Goal: Book appointment/travel/reservation

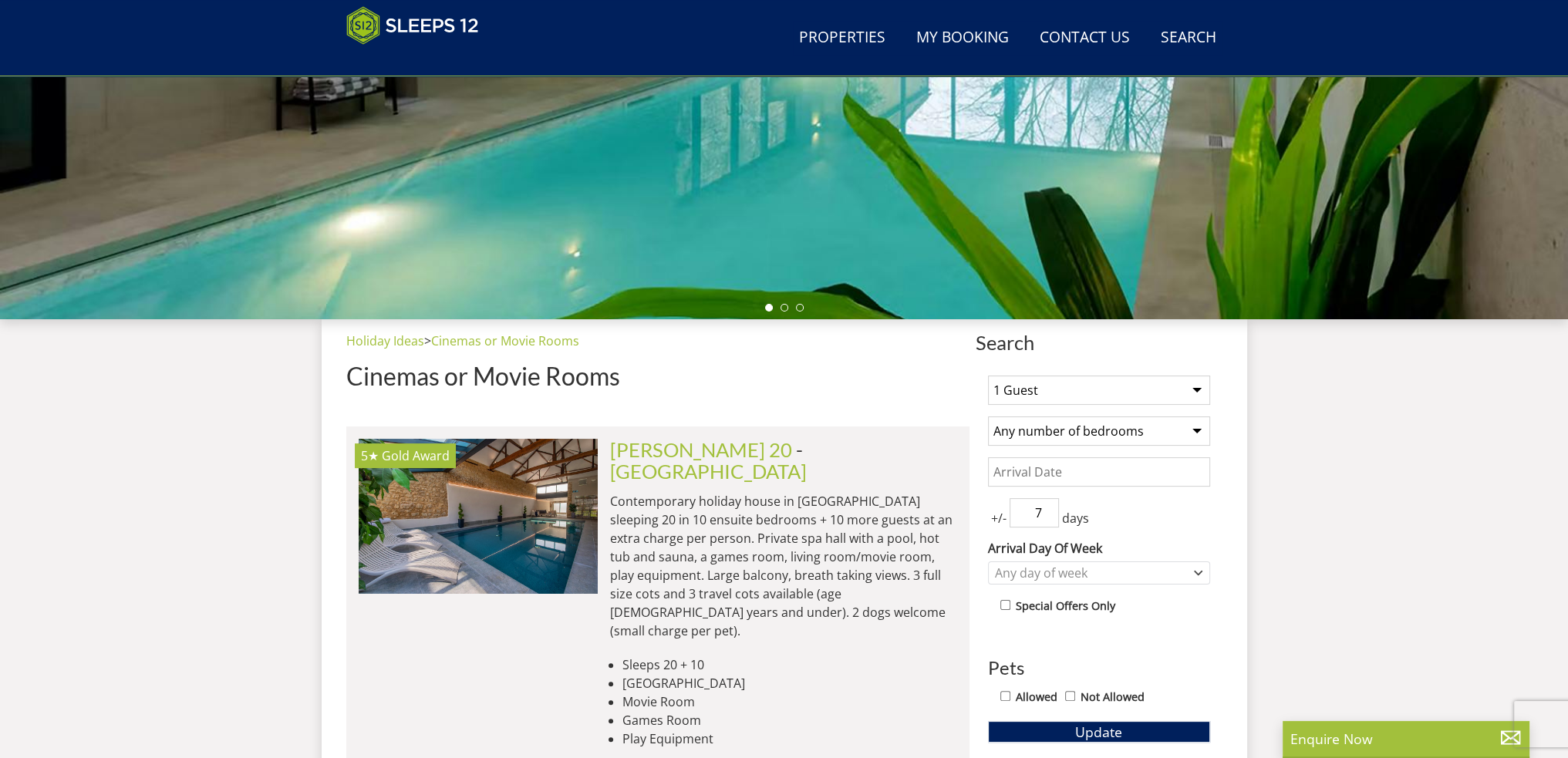
scroll to position [401, 0]
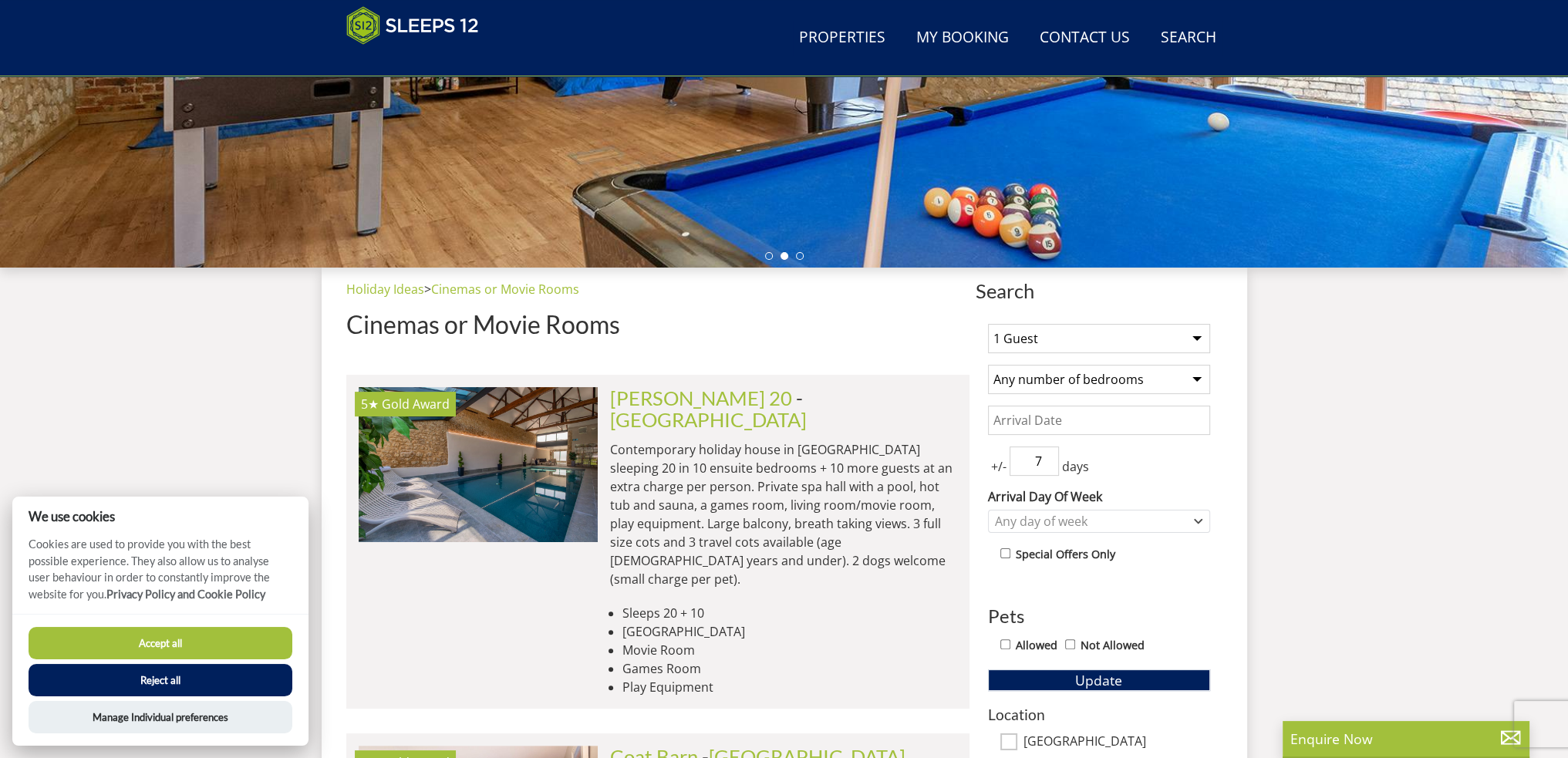
click at [1193, 340] on select "1 Guest 2 Guests 3 Guests 4 Guests 5 Guests 6 Guests 7 Guests 8 Guests 9 Guests…" at bounding box center [1100, 338] width 223 height 29
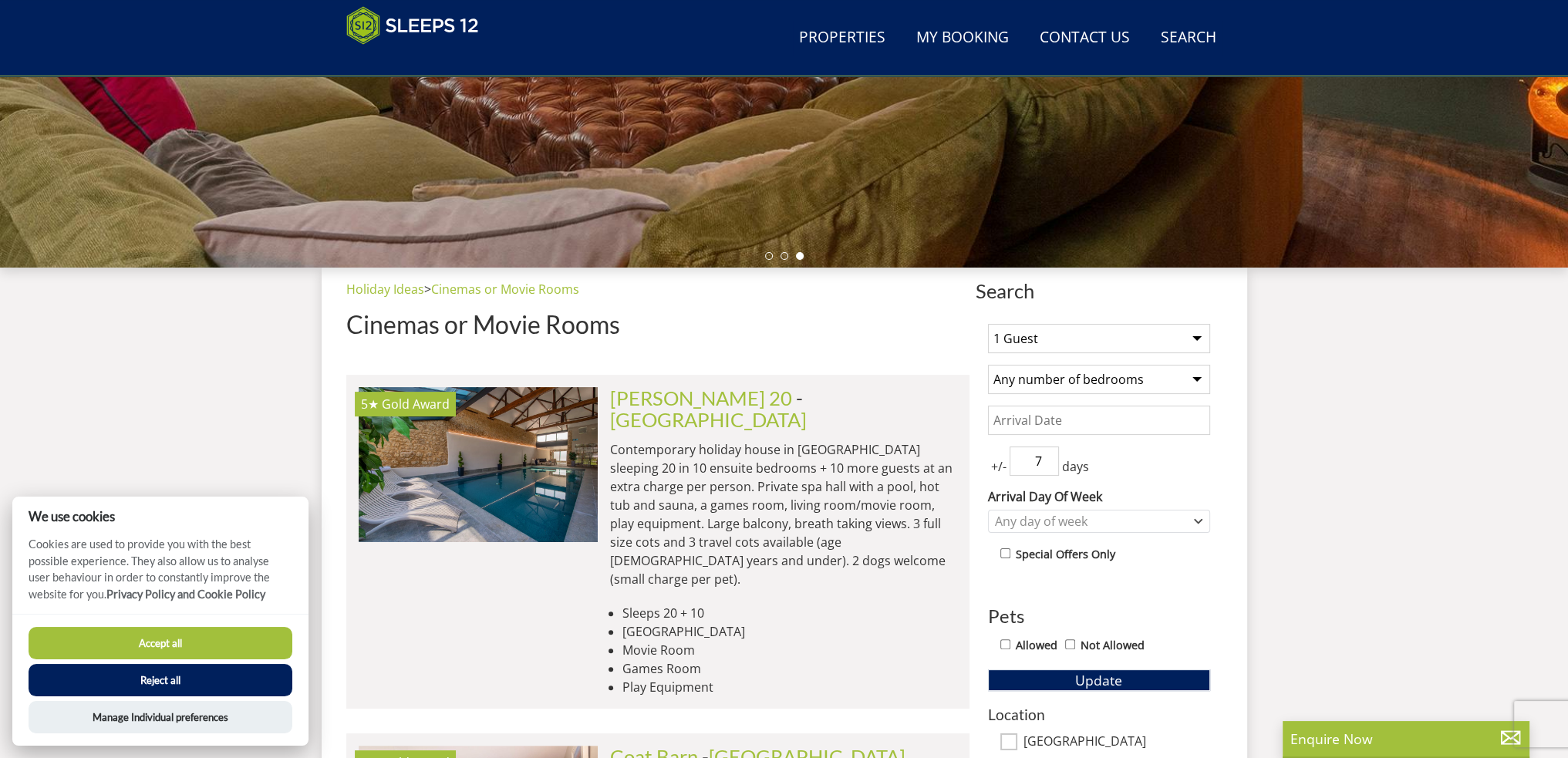
select select "2"
click at [988, 324] on select "1 Guest 2 Guests 3 Guests 4 Guests 5 Guests 6 Guests 7 Guests 8 Guests 9 Guests…" at bounding box center [1100, 338] width 223 height 29
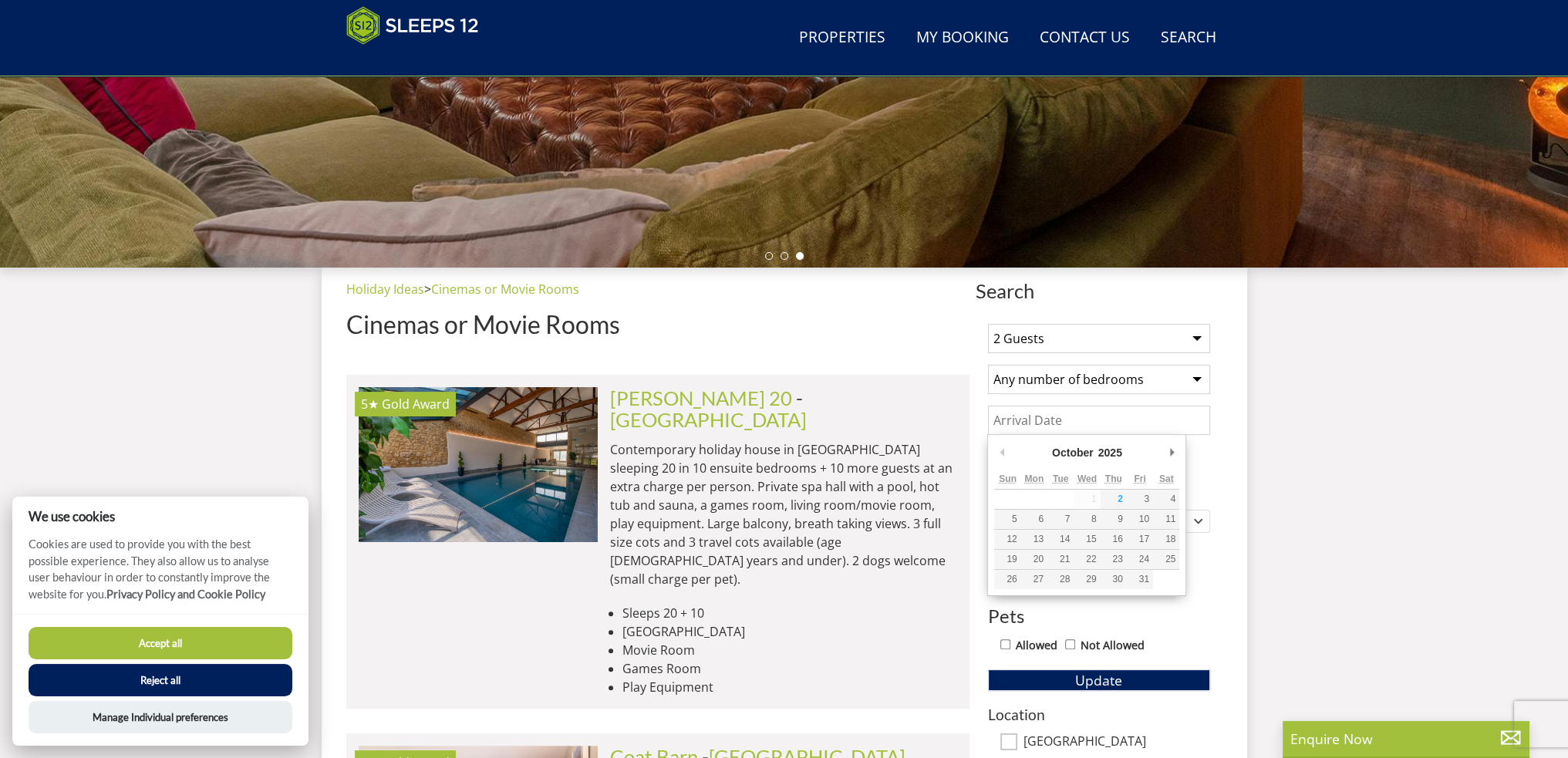
click at [1142, 427] on input "Date" at bounding box center [1100, 420] width 223 height 29
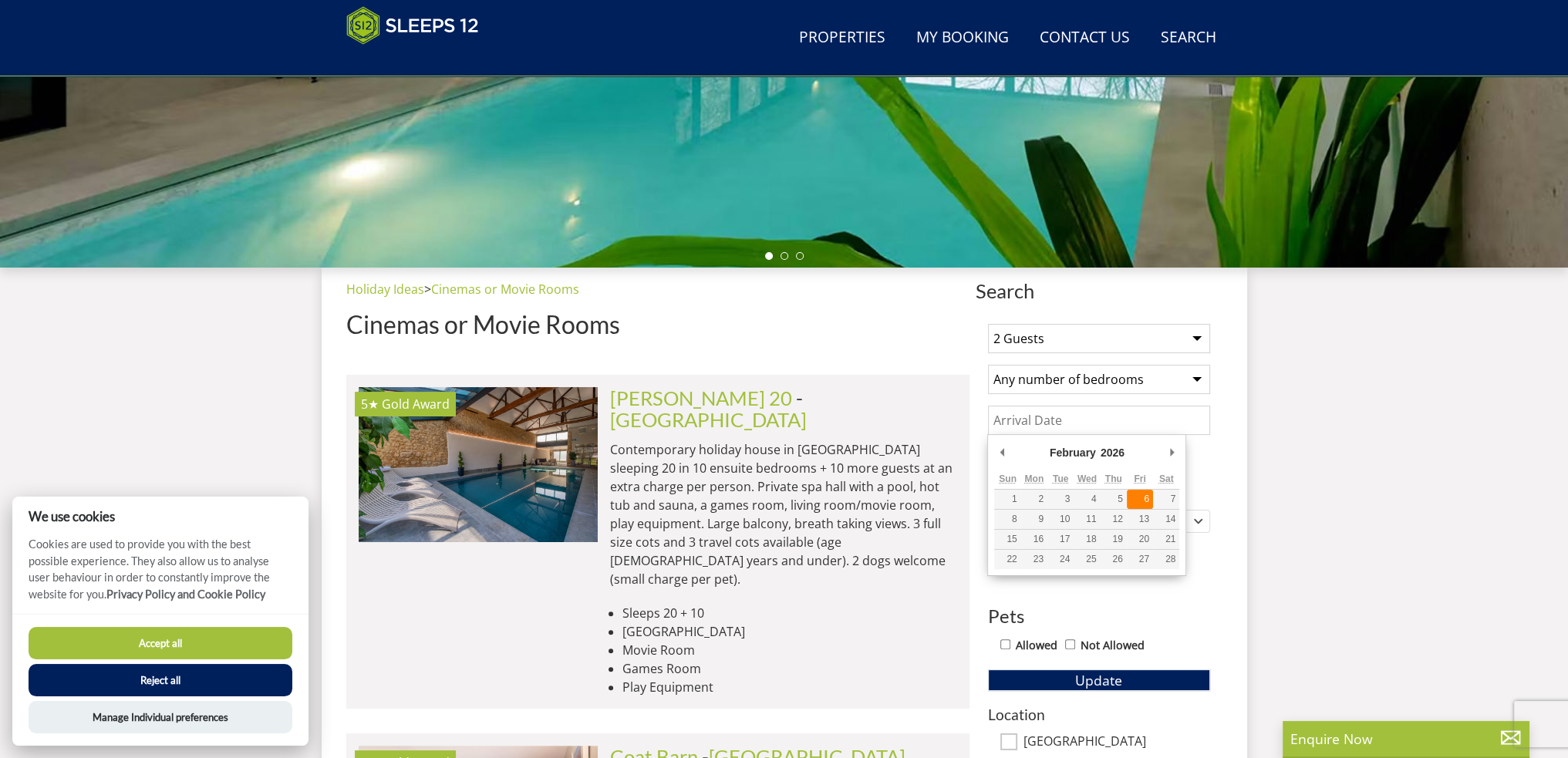
type input "[DATE]"
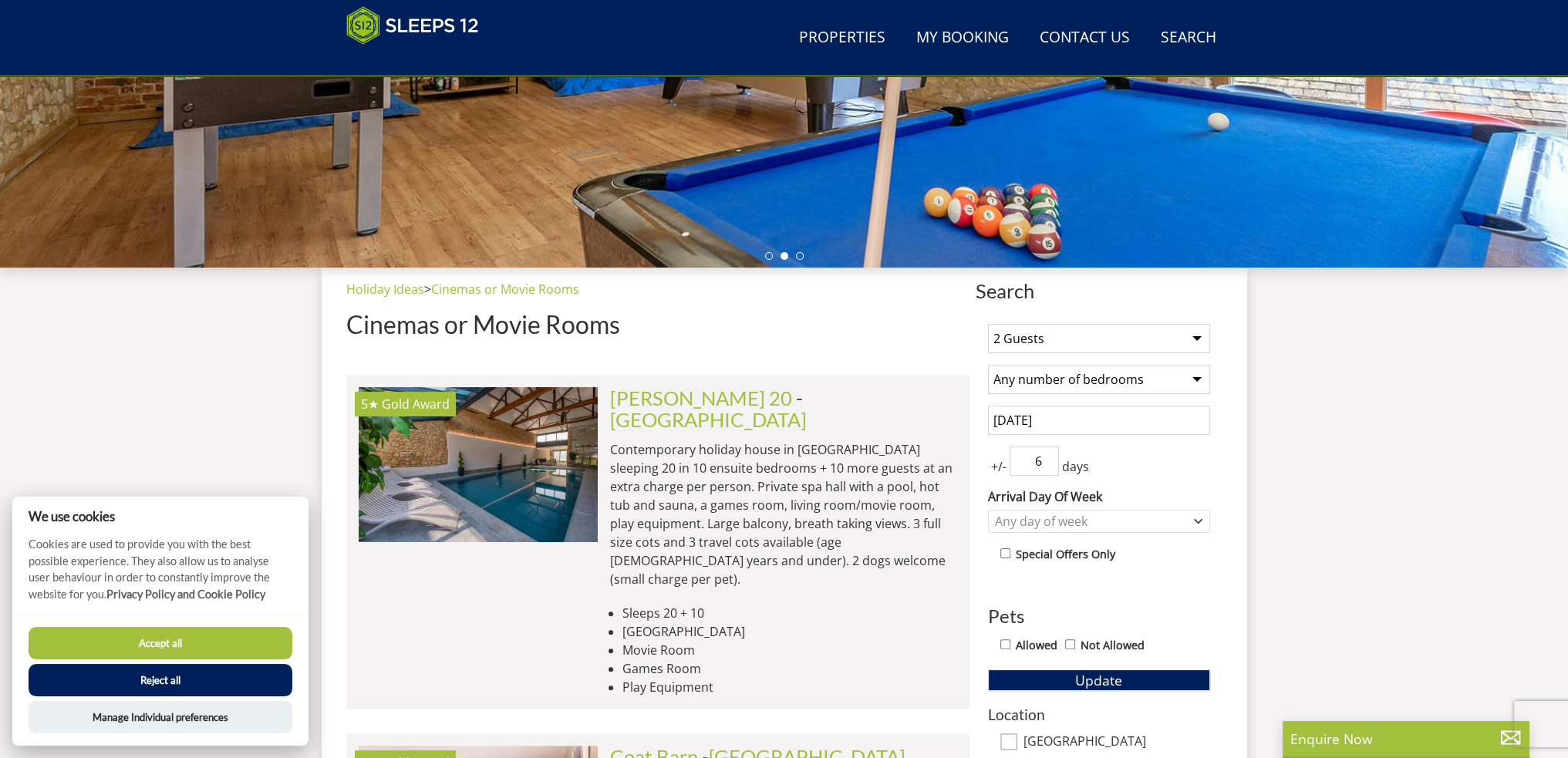
click at [1044, 465] on input "6" at bounding box center [1034, 461] width 49 height 29
click at [1048, 465] on input "5" at bounding box center [1034, 461] width 49 height 29
click at [1048, 465] on input "4" at bounding box center [1034, 461] width 49 height 29
type input "3"
click at [1048, 465] on input "3" at bounding box center [1034, 461] width 49 height 29
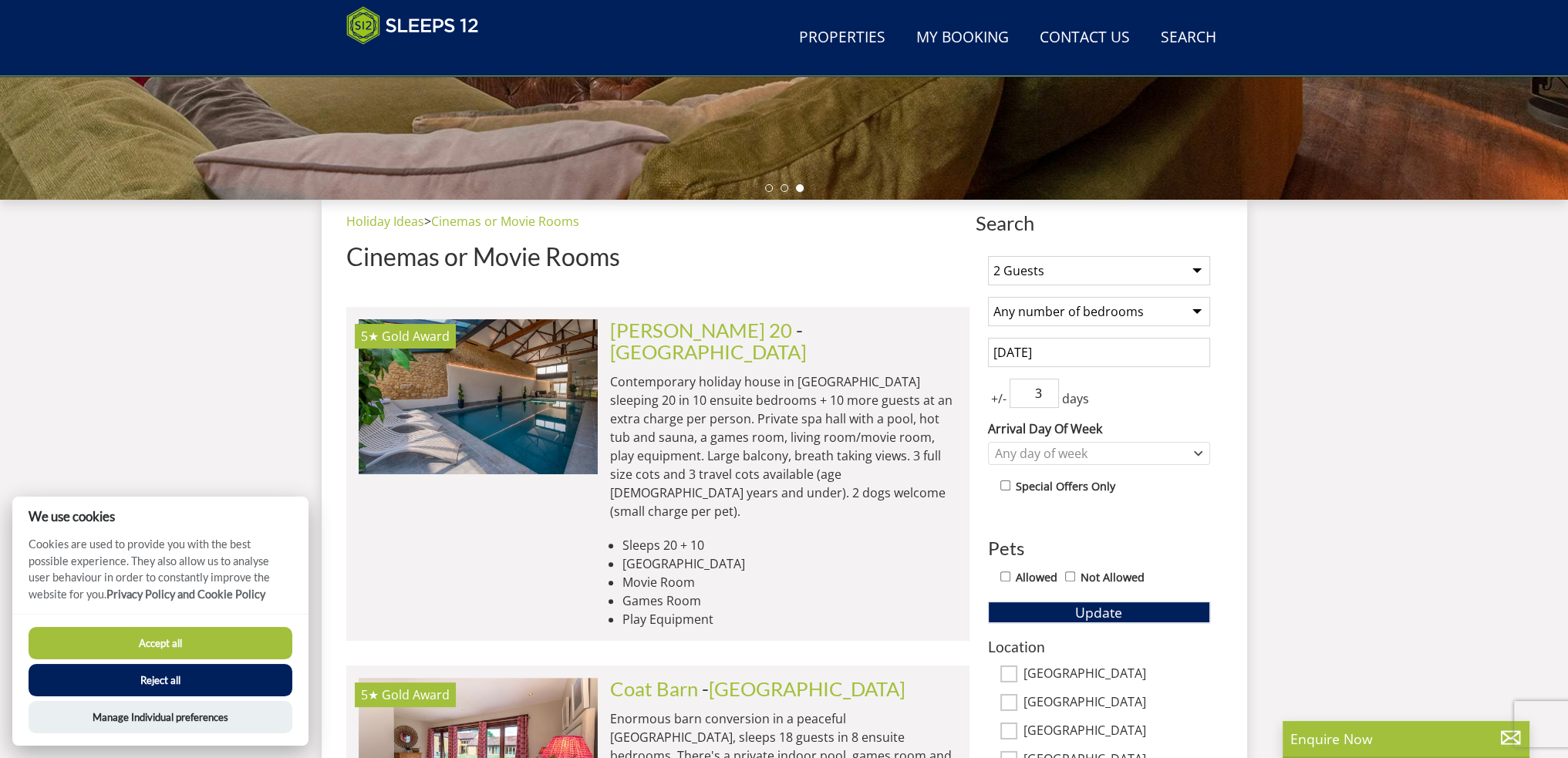
scroll to position [478, 0]
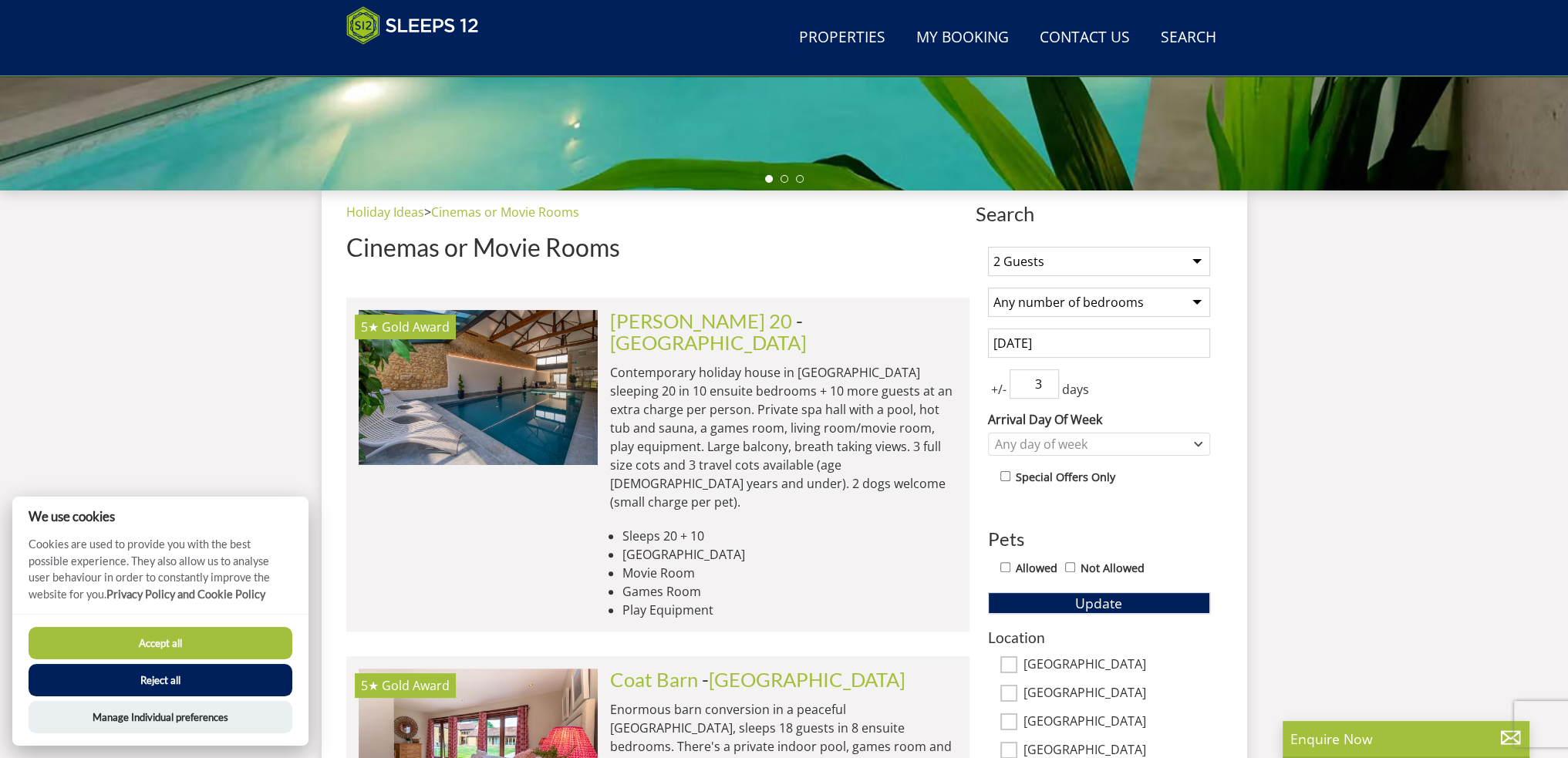
click at [1004, 564] on input "Allowed" at bounding box center [1006, 567] width 10 height 10
checkbox input "true"
click at [1105, 604] on span "Update" at bounding box center [1099, 603] width 47 height 18
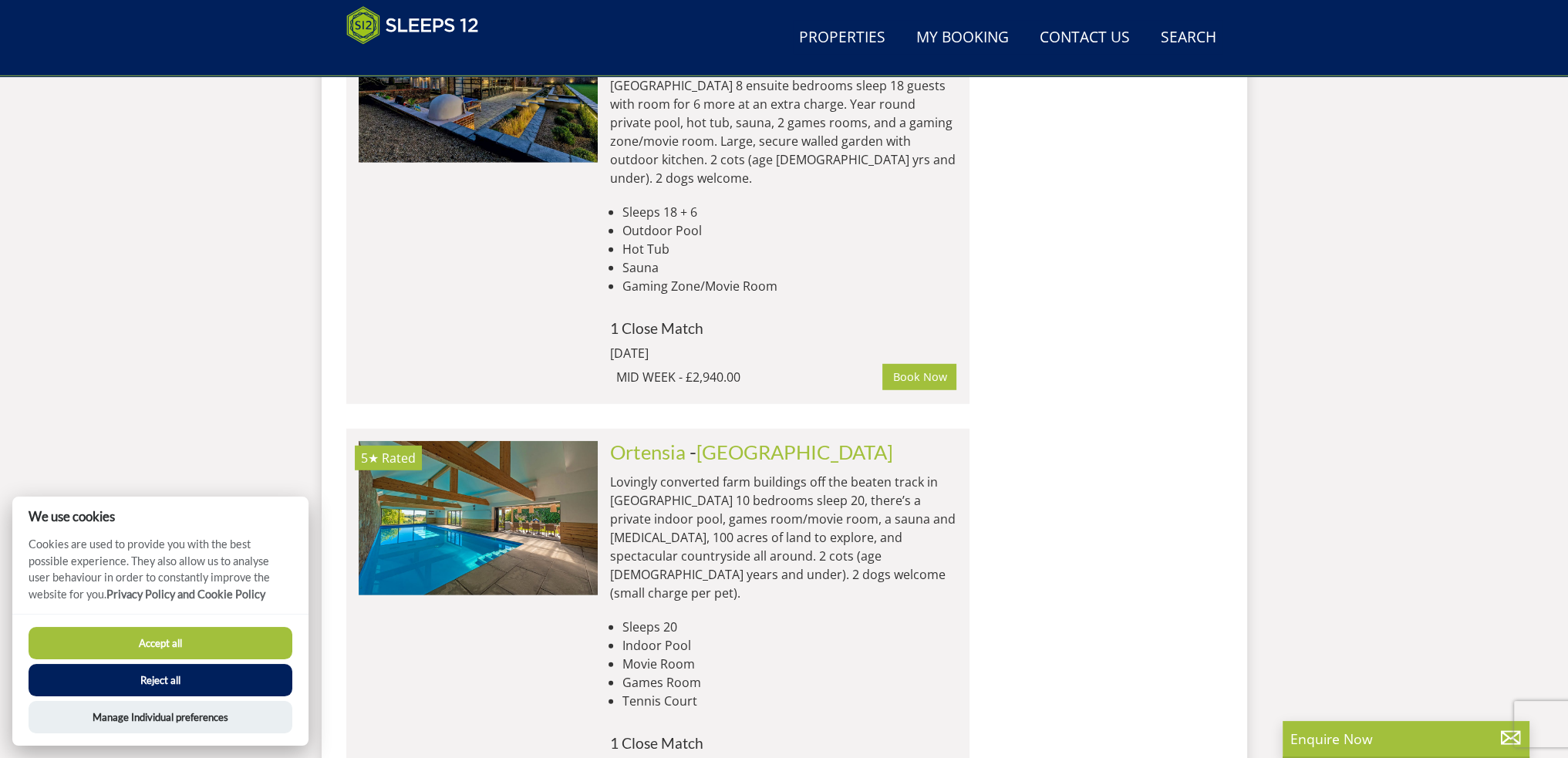
scroll to position [5722, 0]
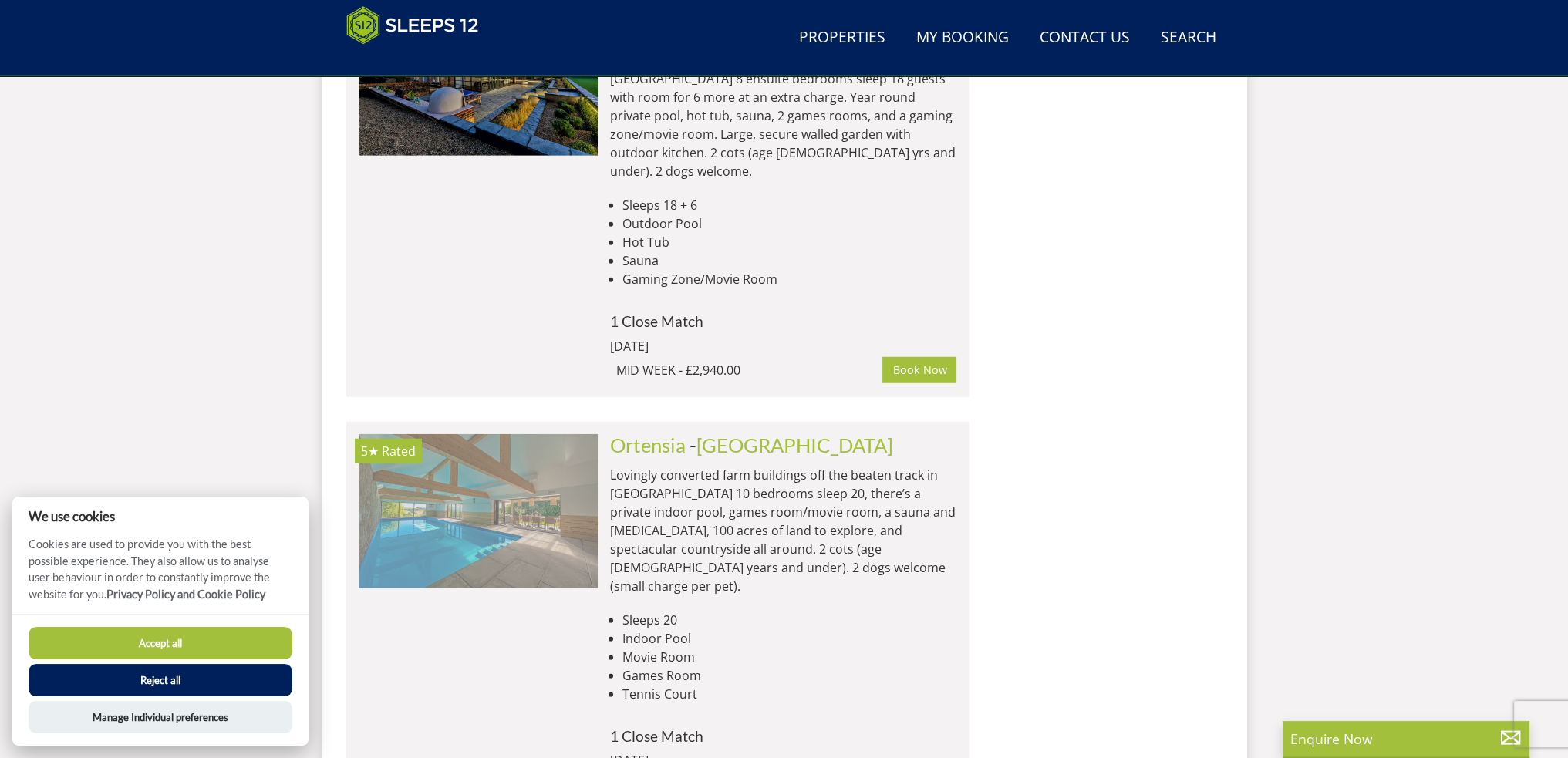
click at [483, 434] on img at bounding box center [478, 511] width 239 height 154
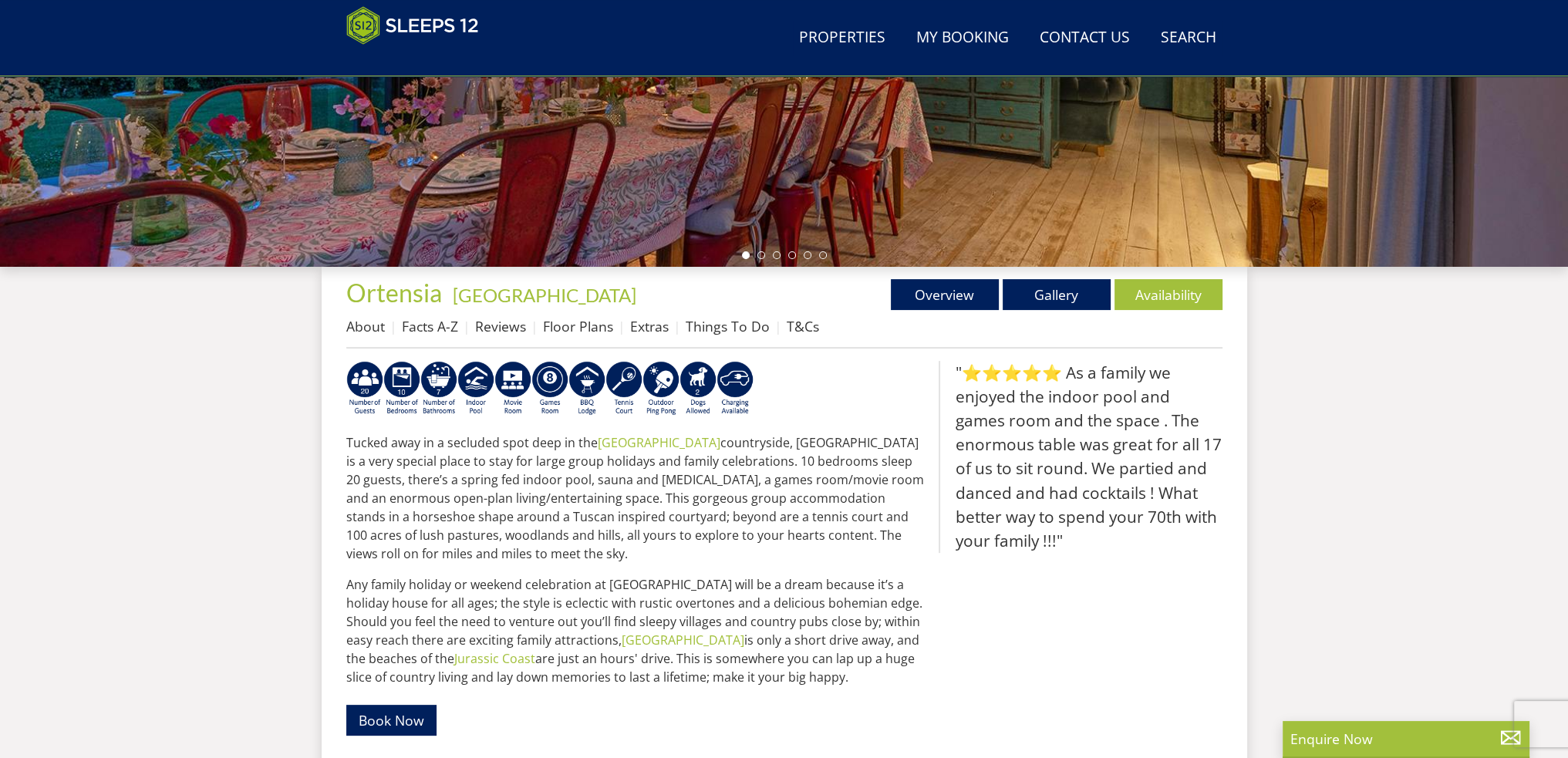
scroll to position [407, 0]
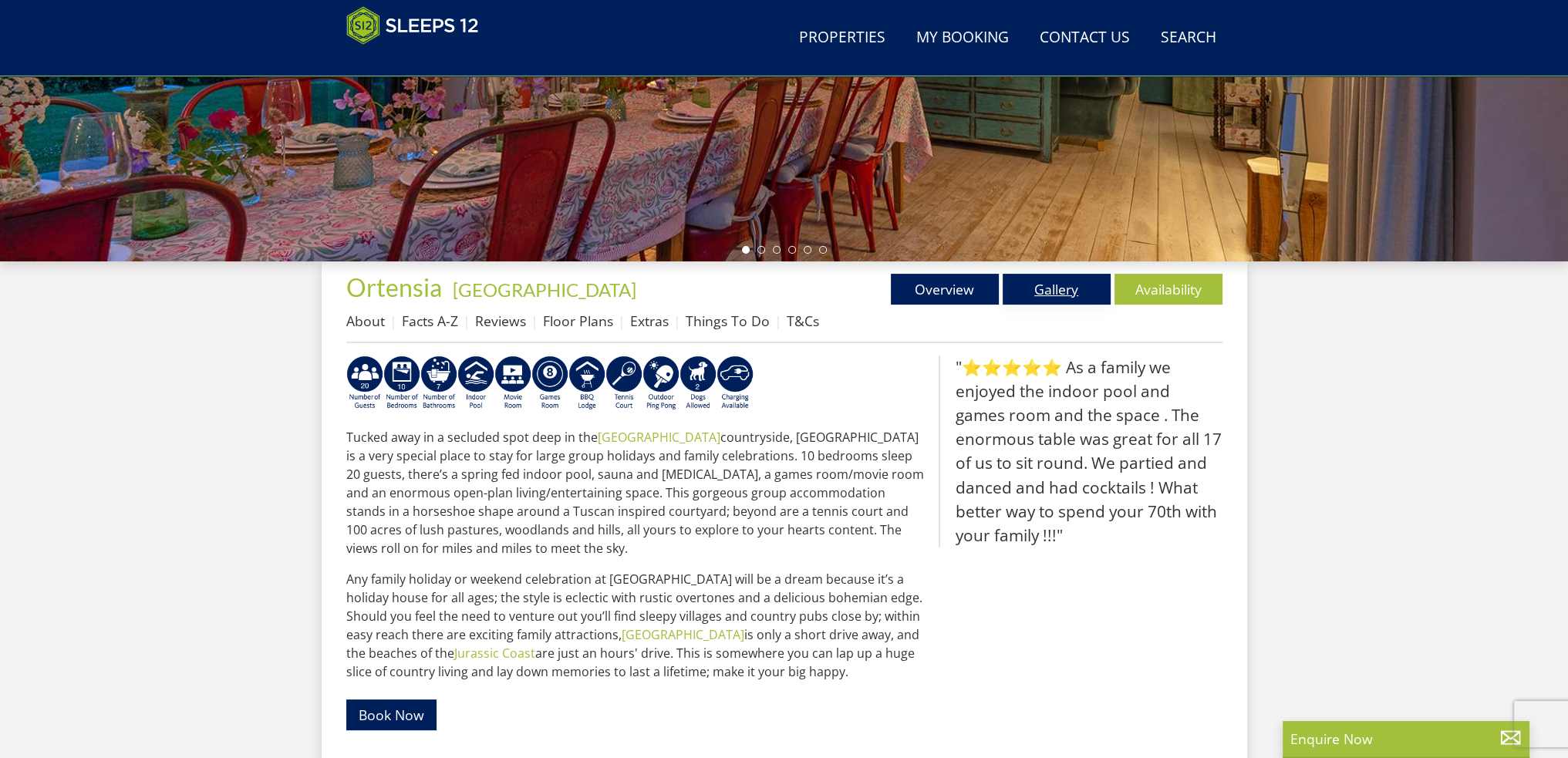
click at [1069, 287] on link "Gallery" at bounding box center [1057, 289] width 108 height 31
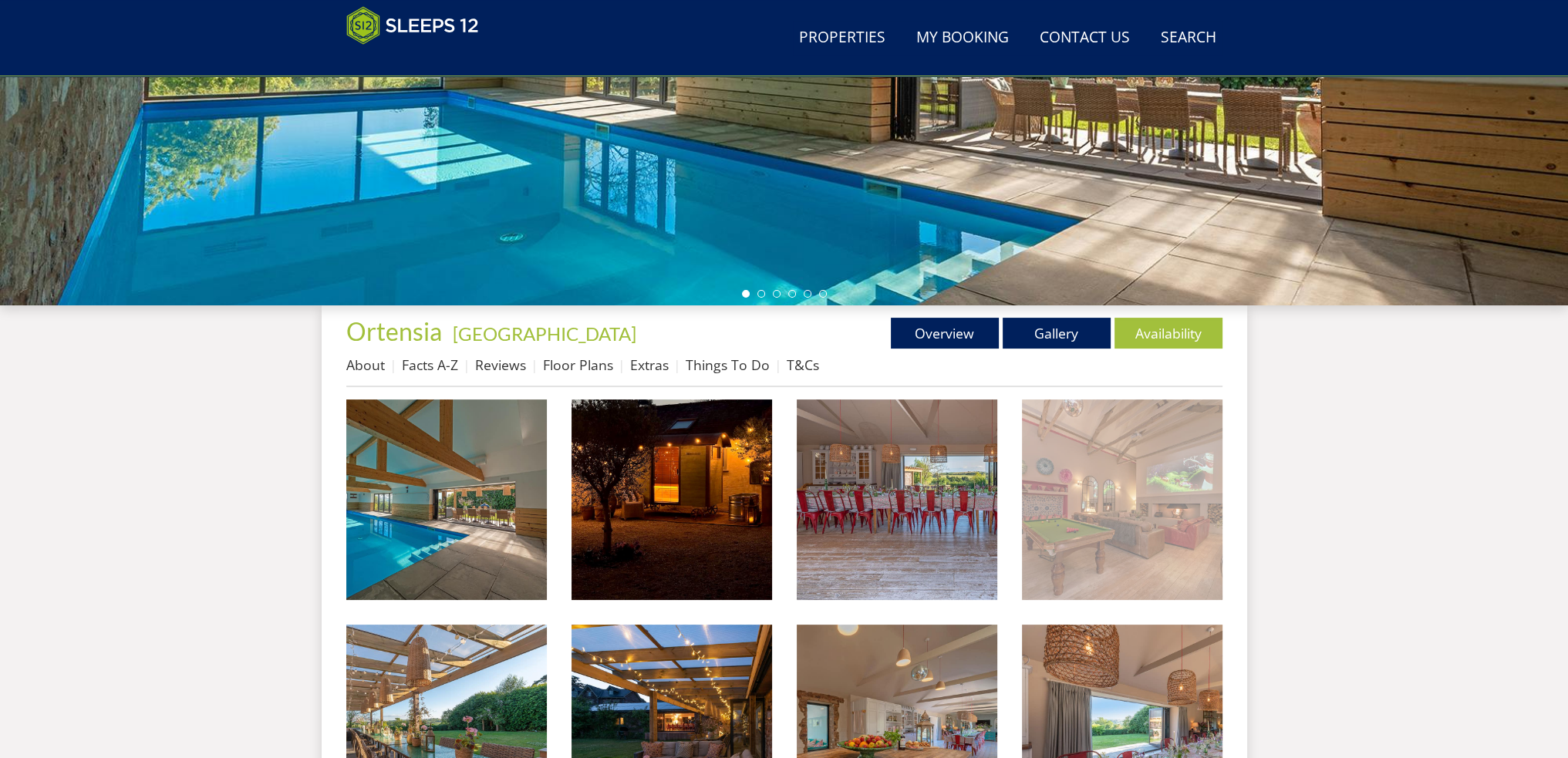
scroll to position [344, 0]
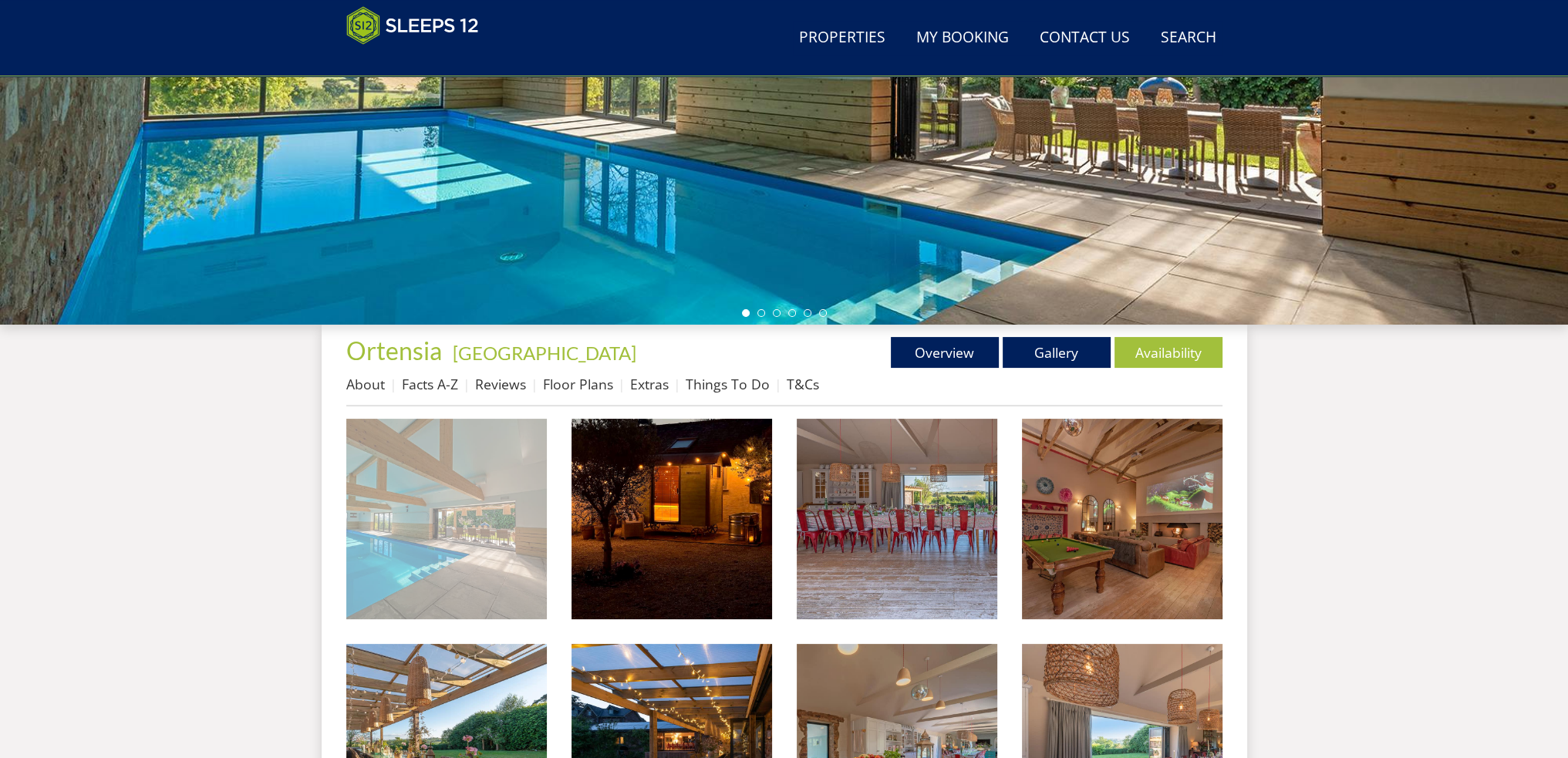
click at [487, 550] on img at bounding box center [447, 519] width 201 height 201
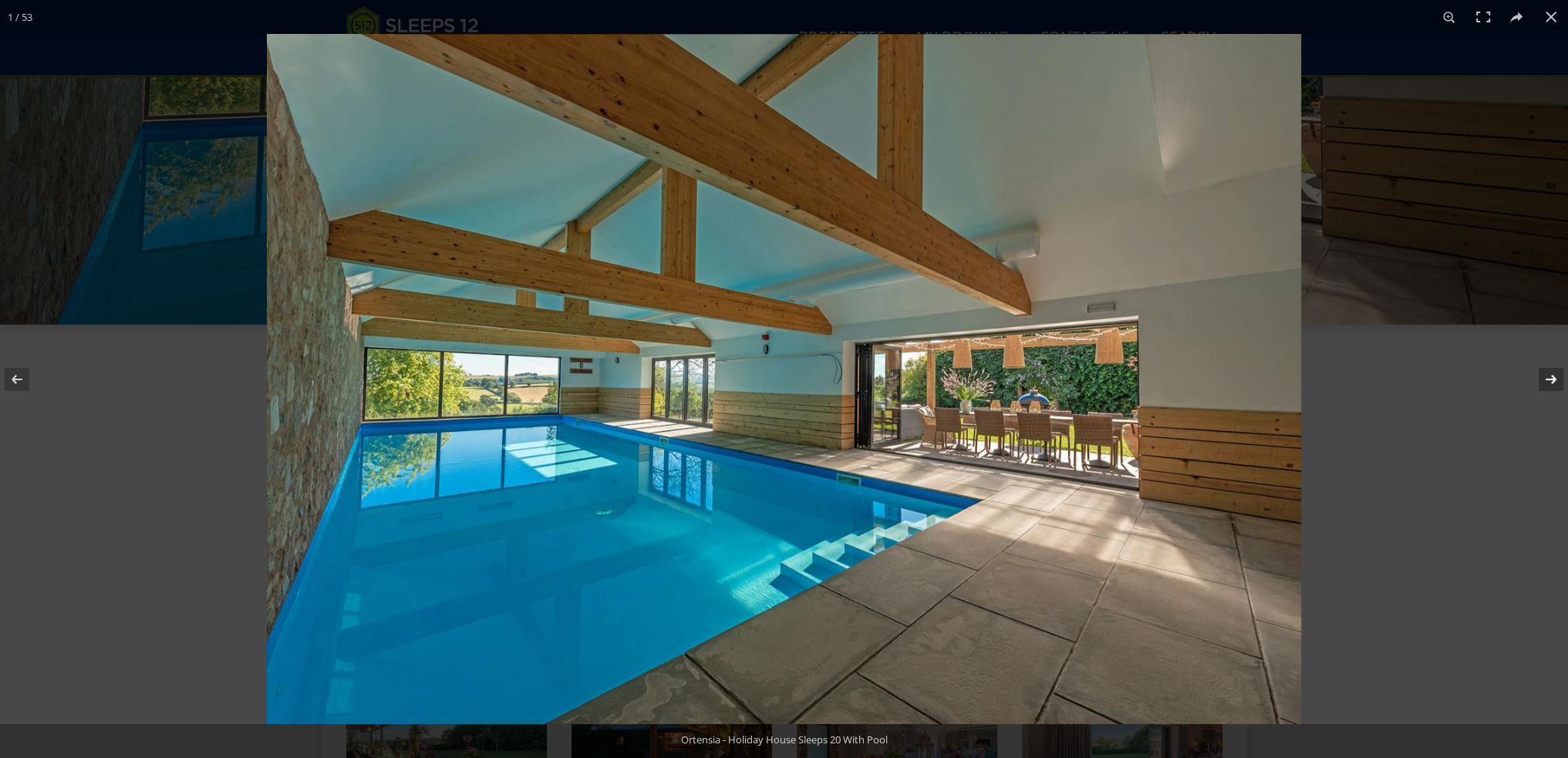
click at [1546, 379] on button at bounding box center [1541, 379] width 54 height 77
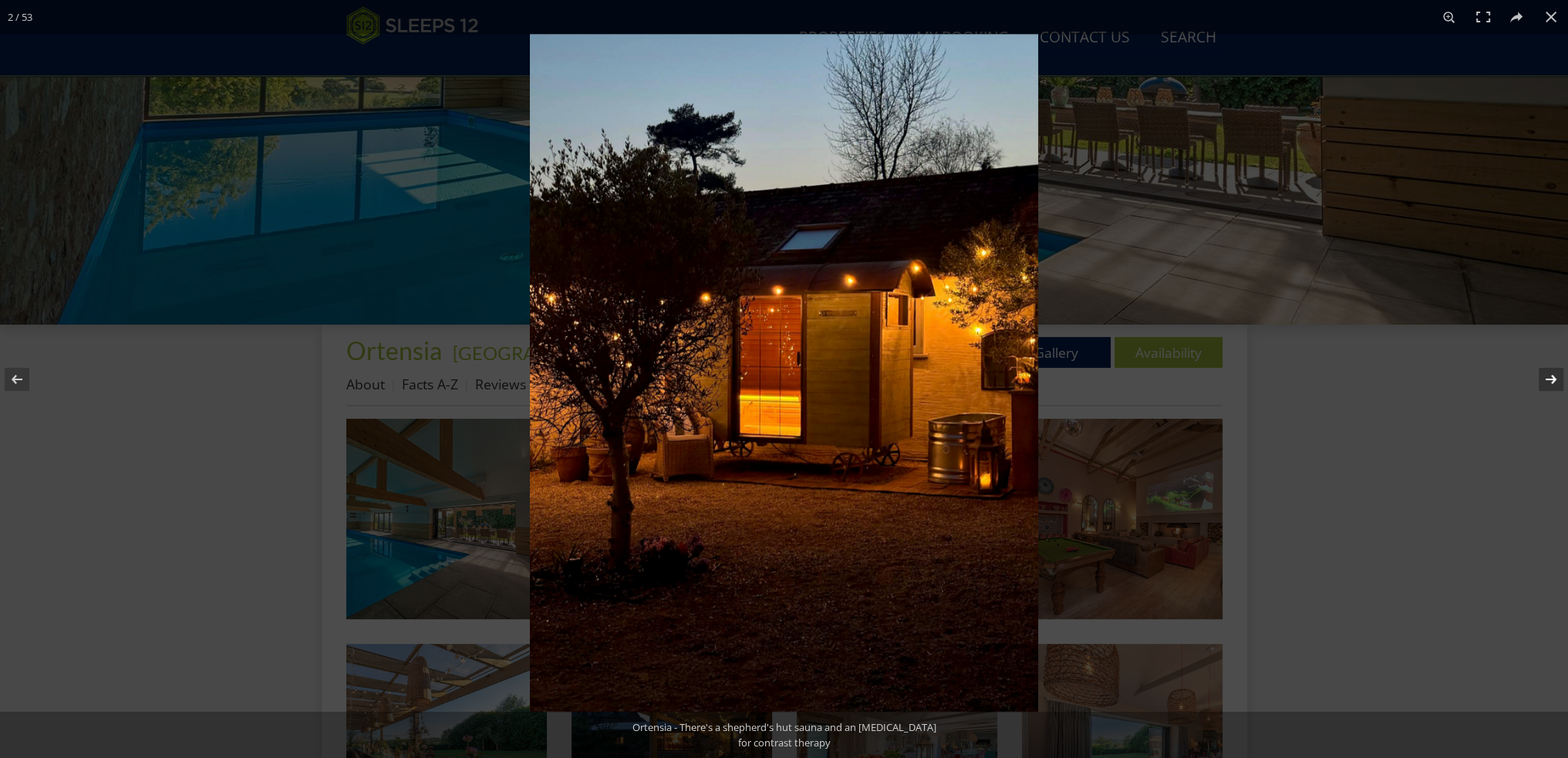
click at [1546, 379] on button at bounding box center [1541, 379] width 54 height 77
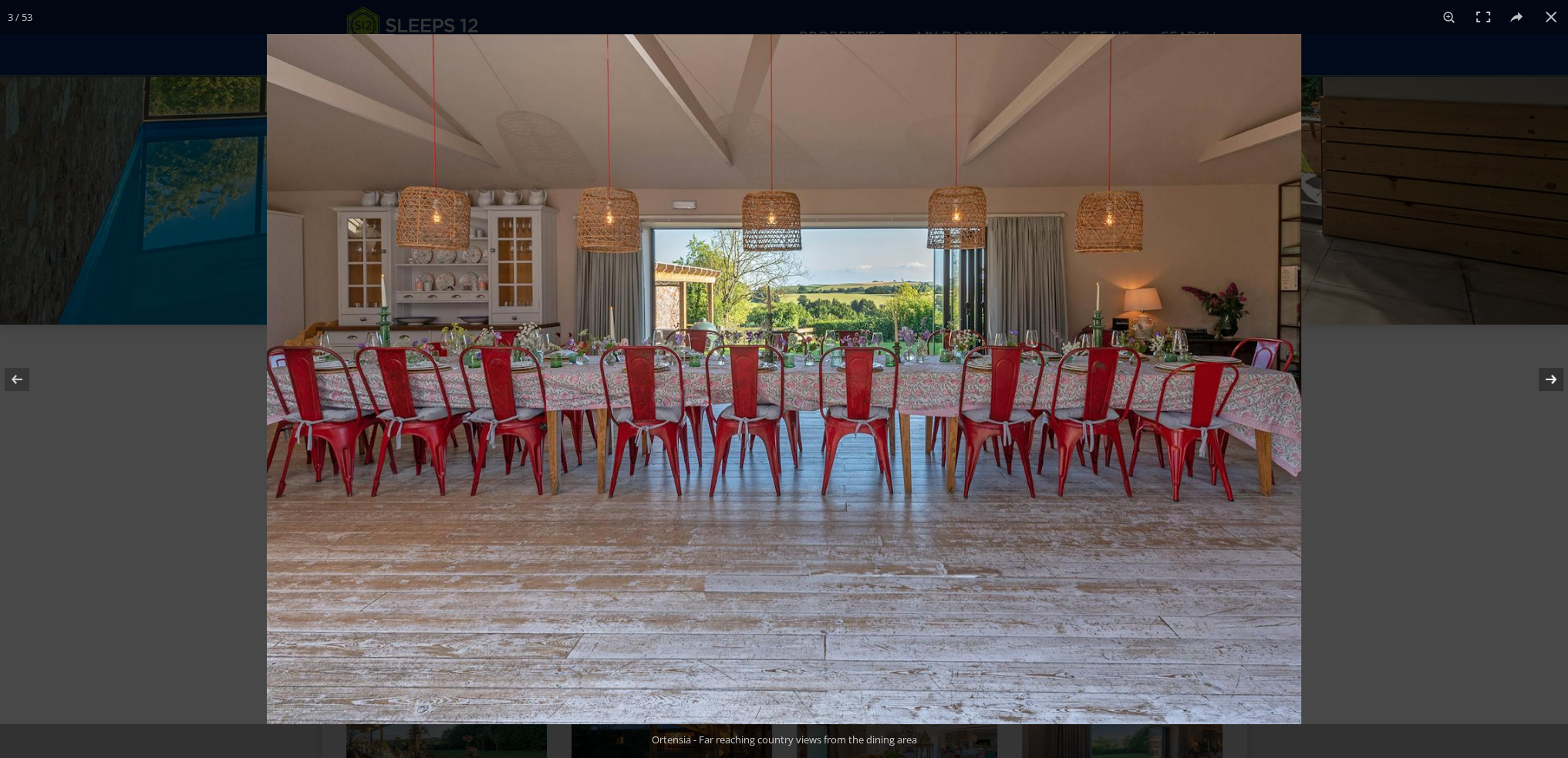
click at [1546, 379] on button at bounding box center [1541, 379] width 54 height 77
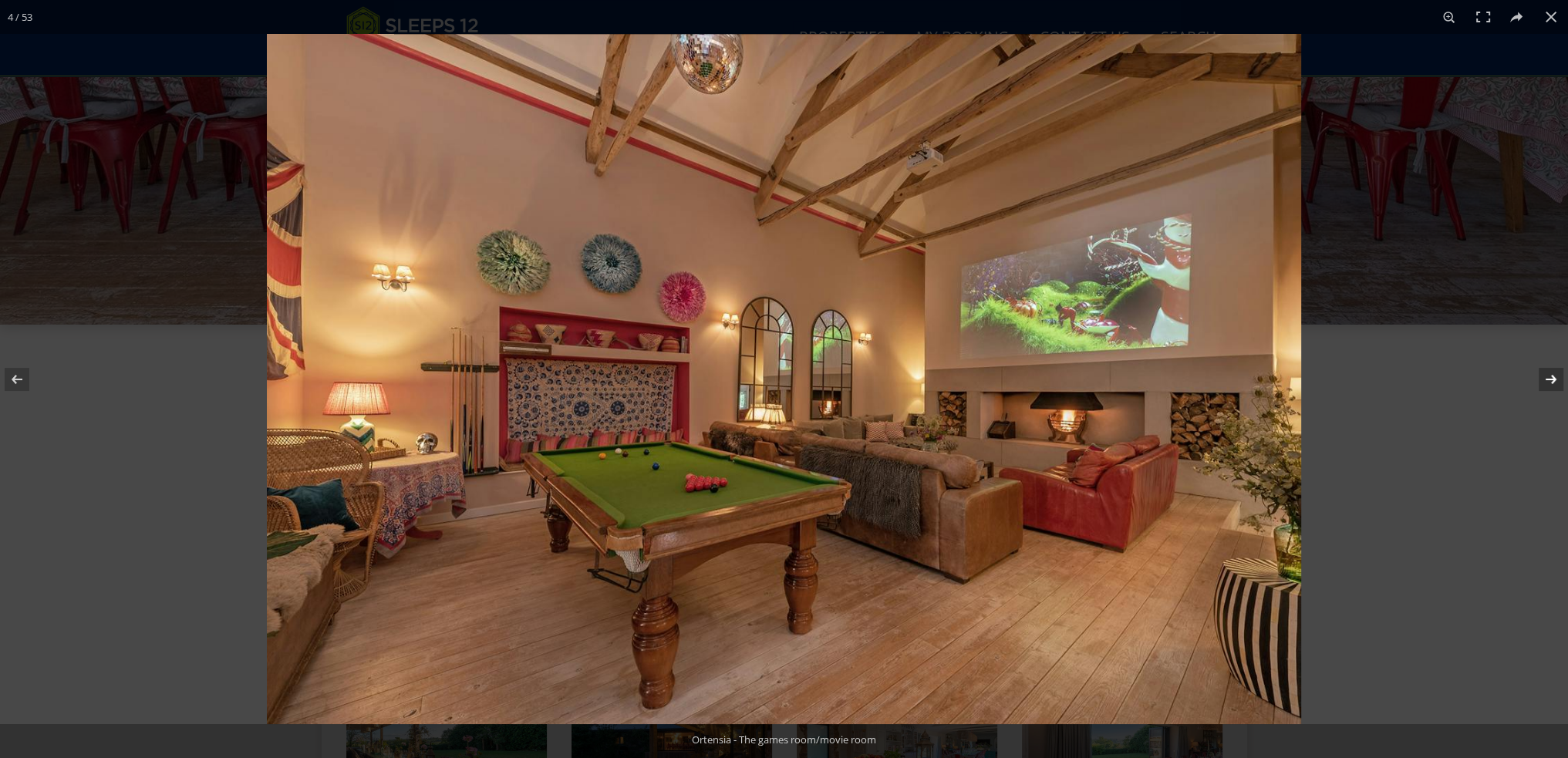
click at [1546, 380] on button at bounding box center [1541, 379] width 54 height 77
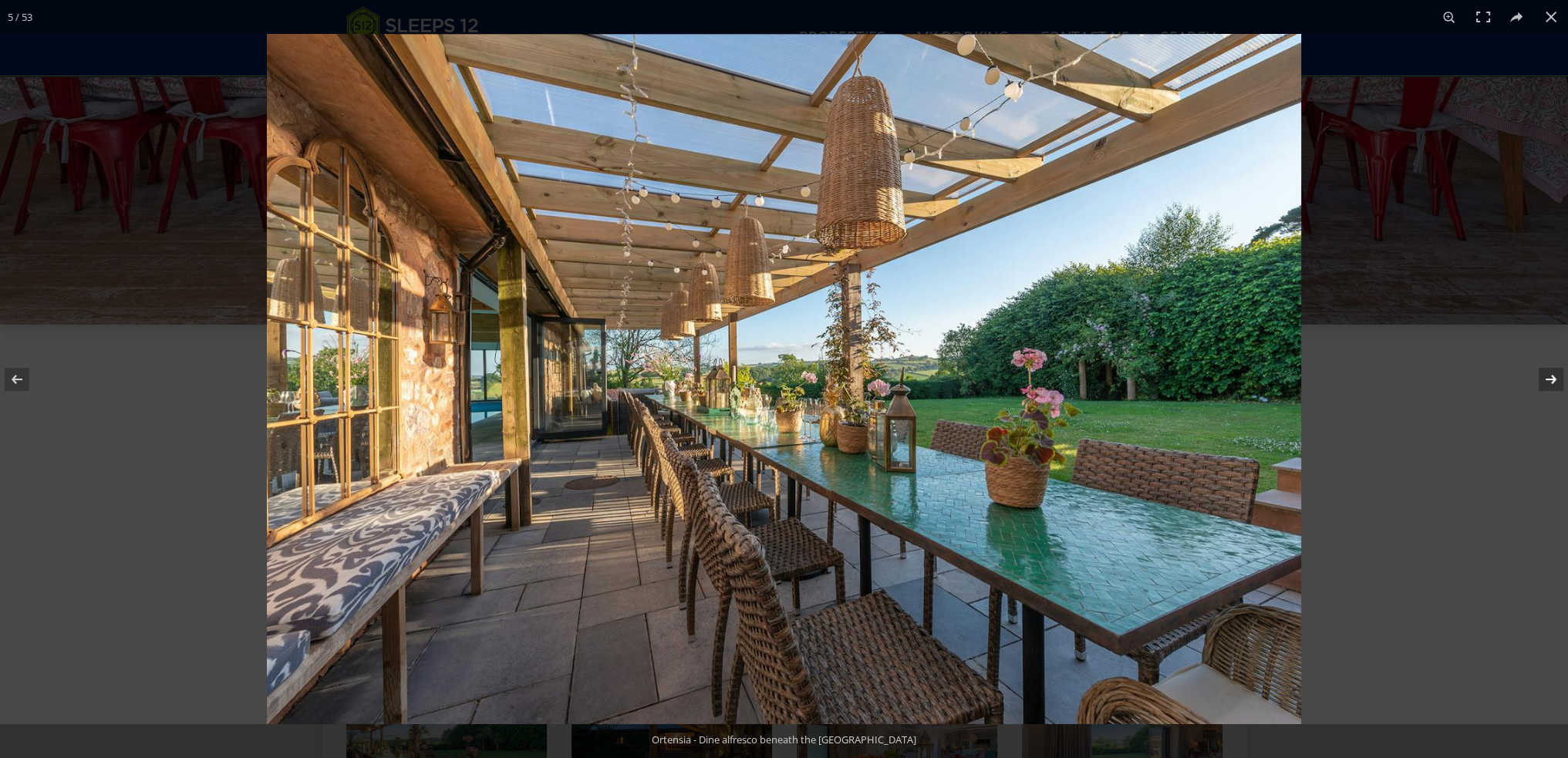
click at [1546, 380] on button at bounding box center [1541, 379] width 54 height 77
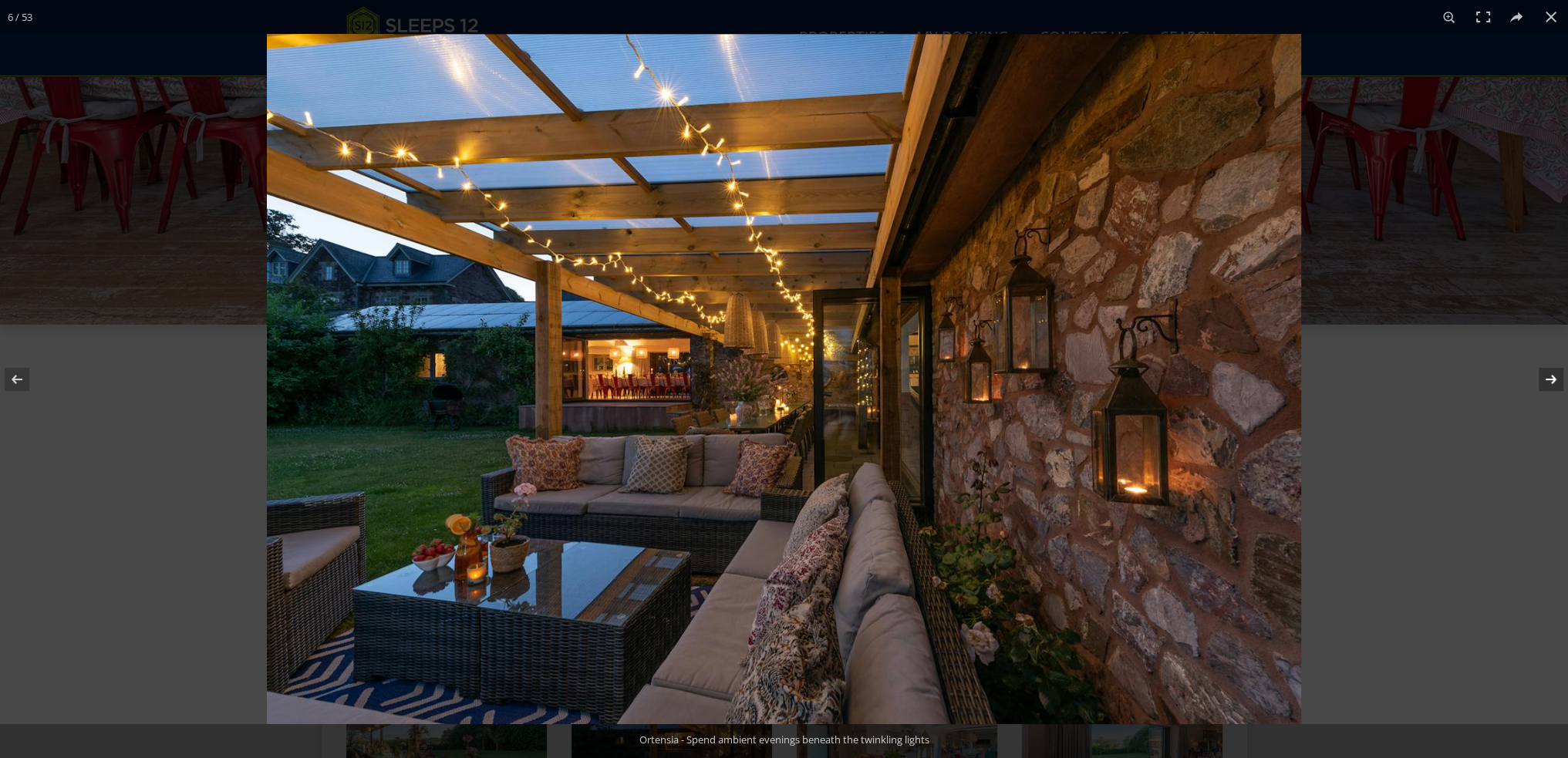
click at [1546, 380] on button at bounding box center [1541, 379] width 54 height 77
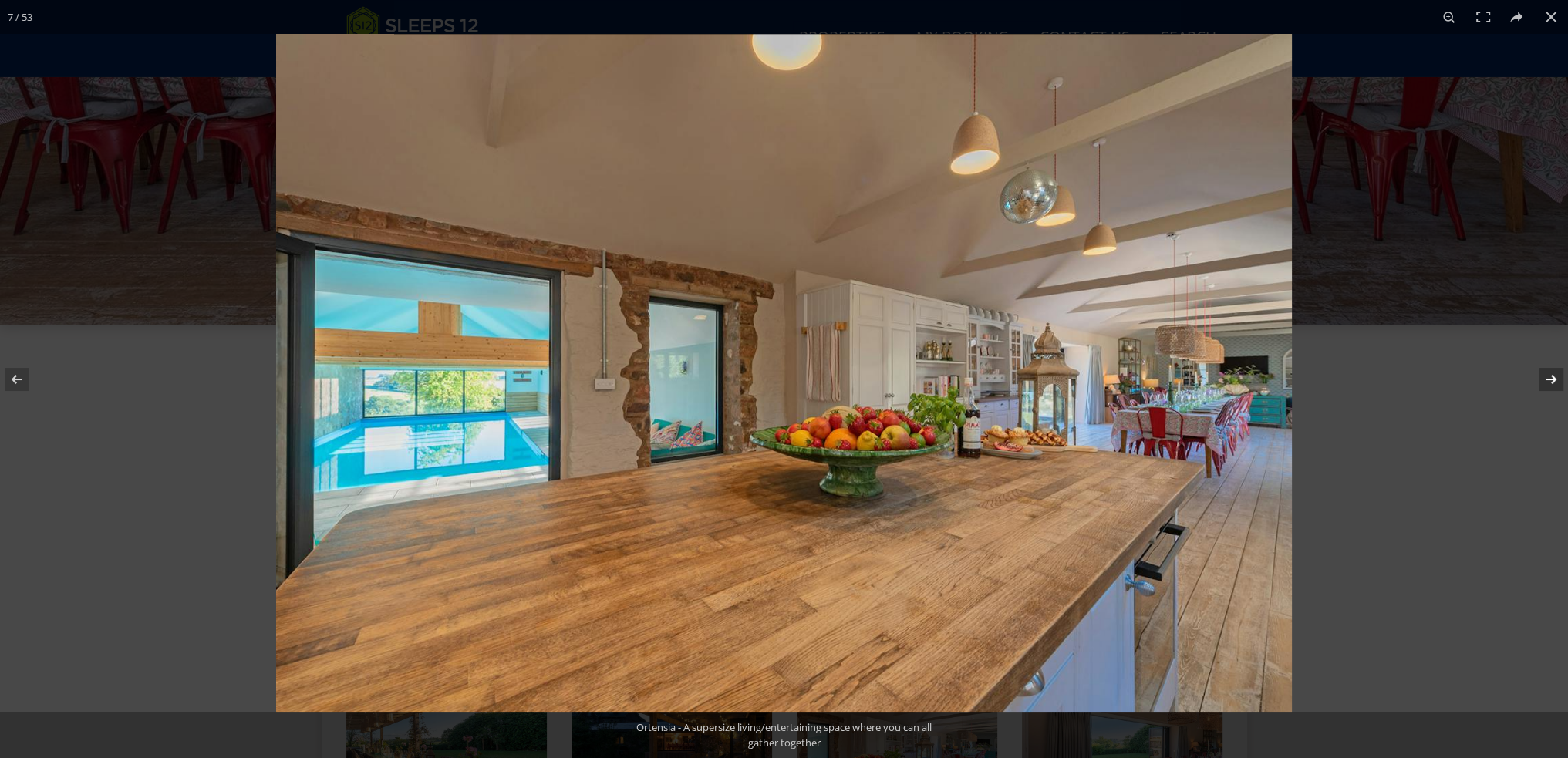
click at [1546, 380] on button at bounding box center [1541, 379] width 54 height 77
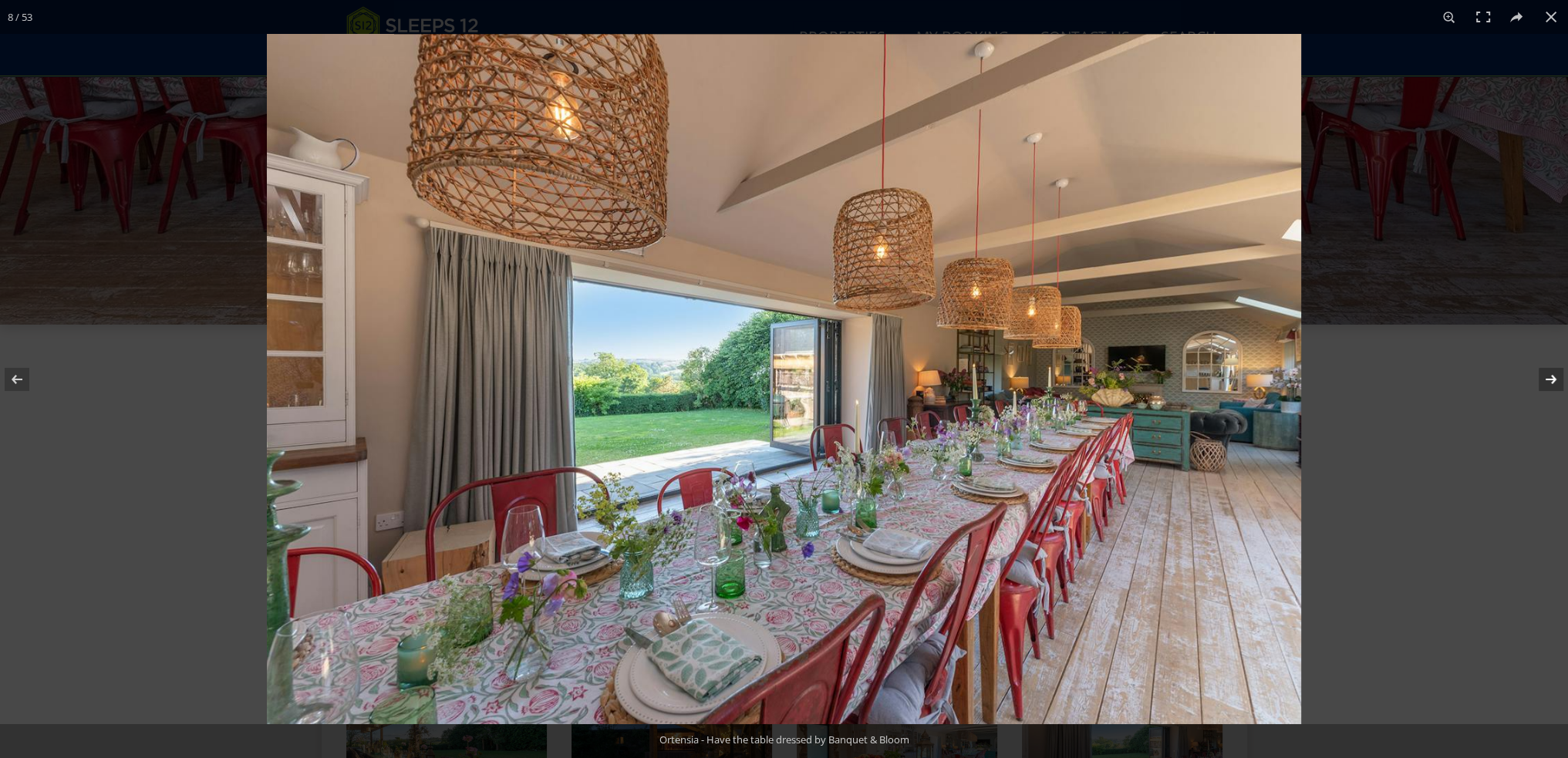
click at [1546, 380] on button at bounding box center [1541, 379] width 54 height 77
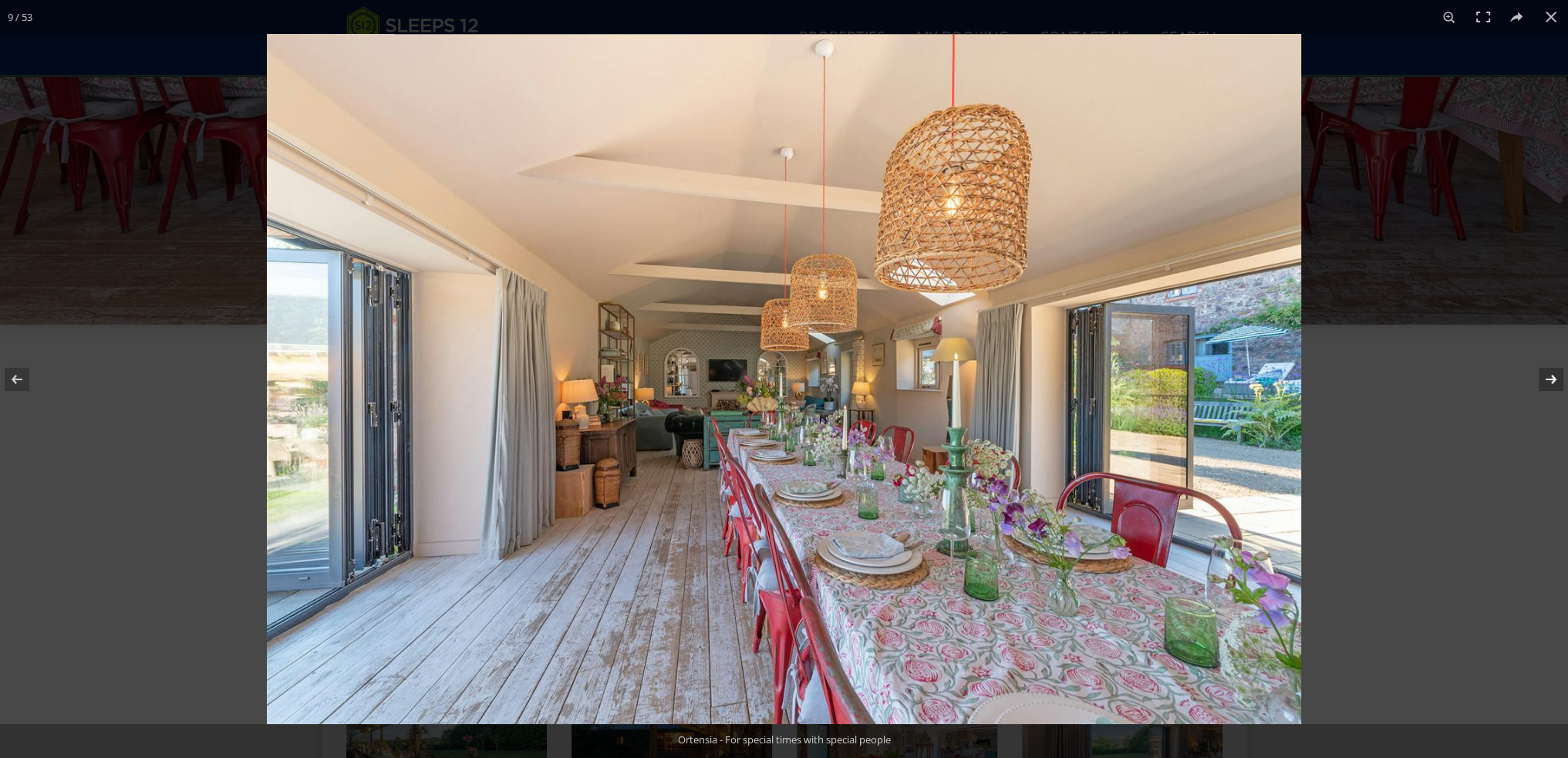
click at [1546, 380] on button at bounding box center [1541, 379] width 54 height 77
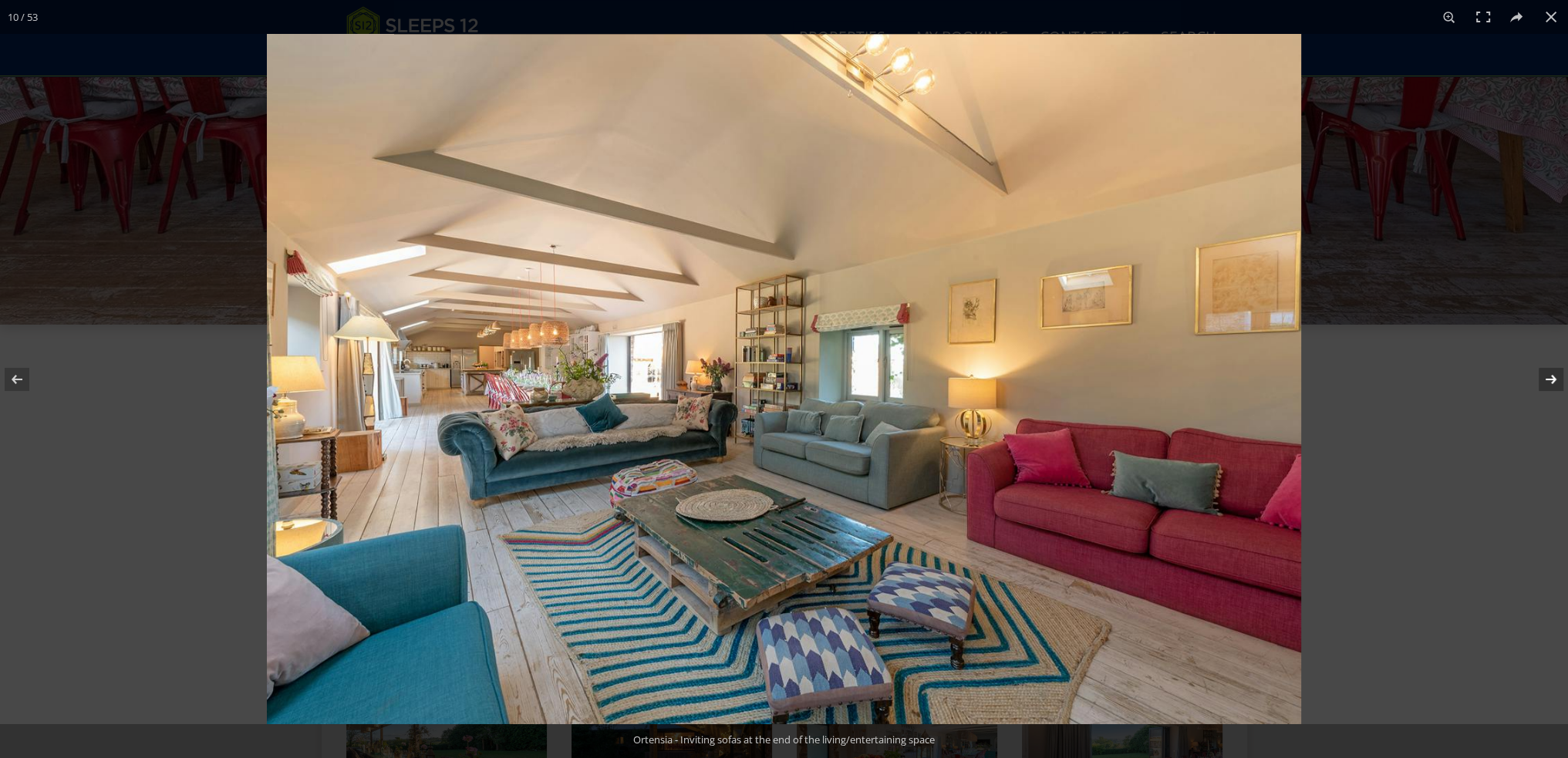
click at [1546, 380] on button at bounding box center [1541, 379] width 54 height 77
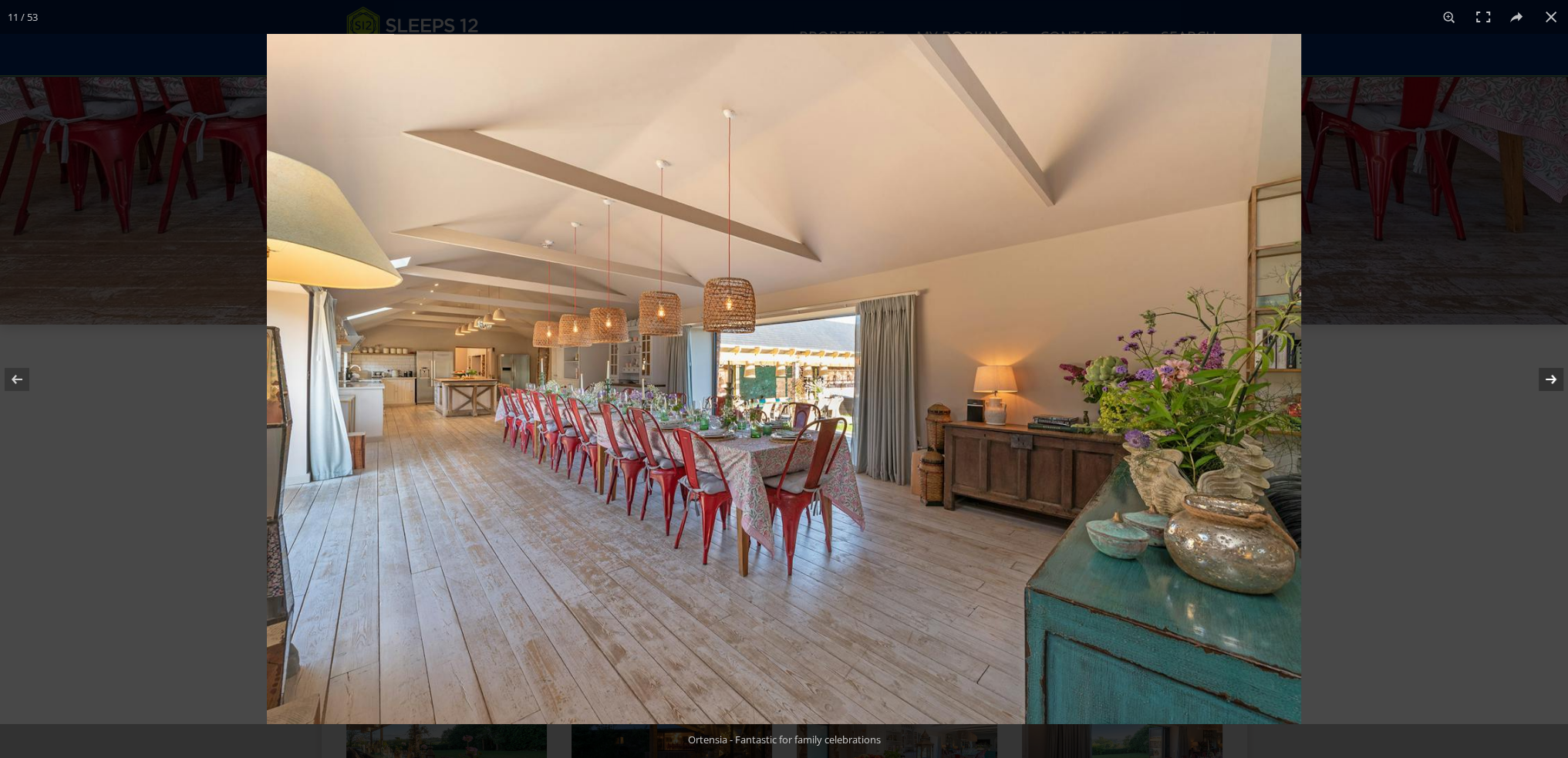
click at [1546, 380] on button at bounding box center [1541, 379] width 54 height 77
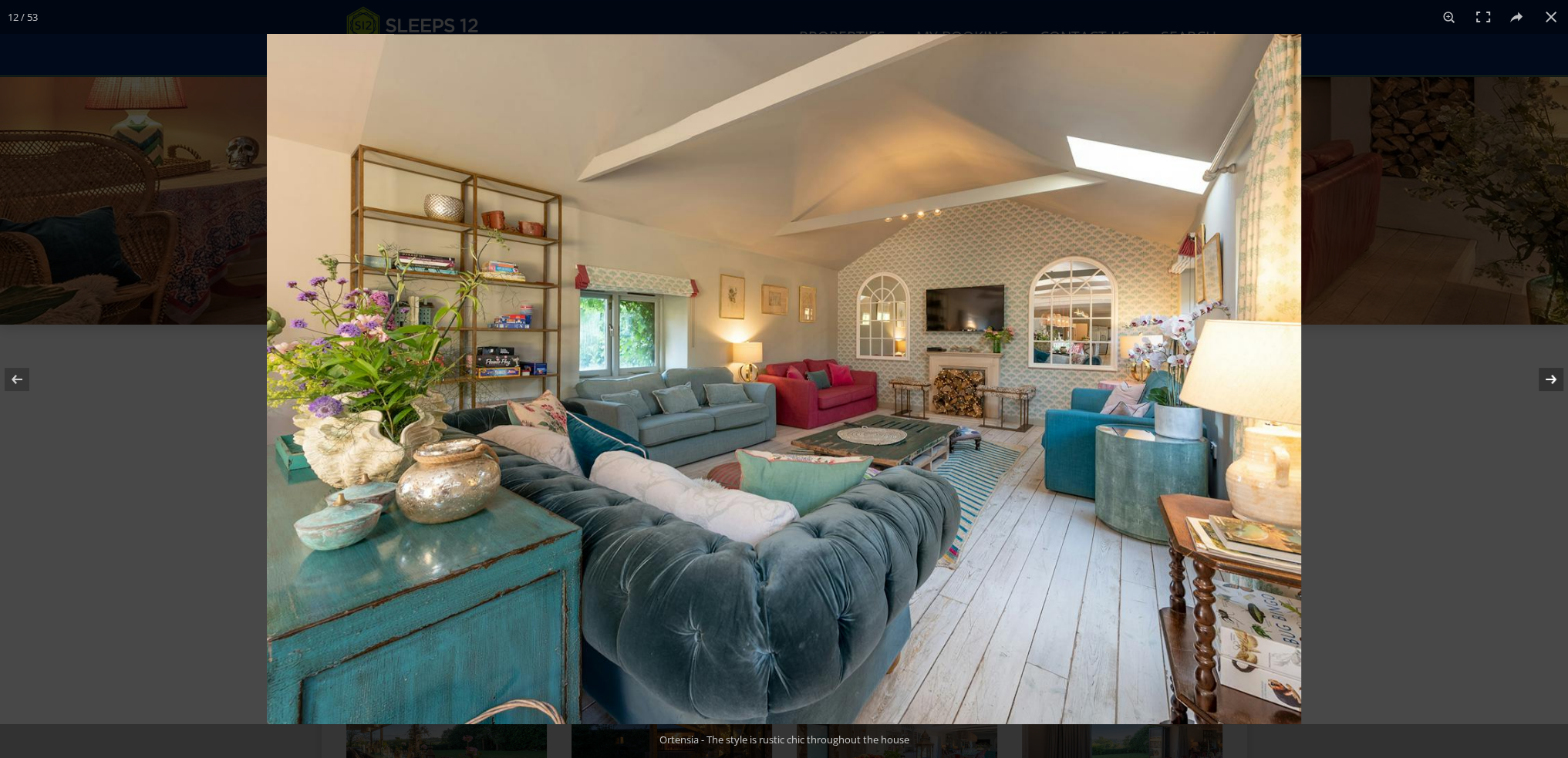
click at [1546, 380] on button at bounding box center [1541, 379] width 54 height 77
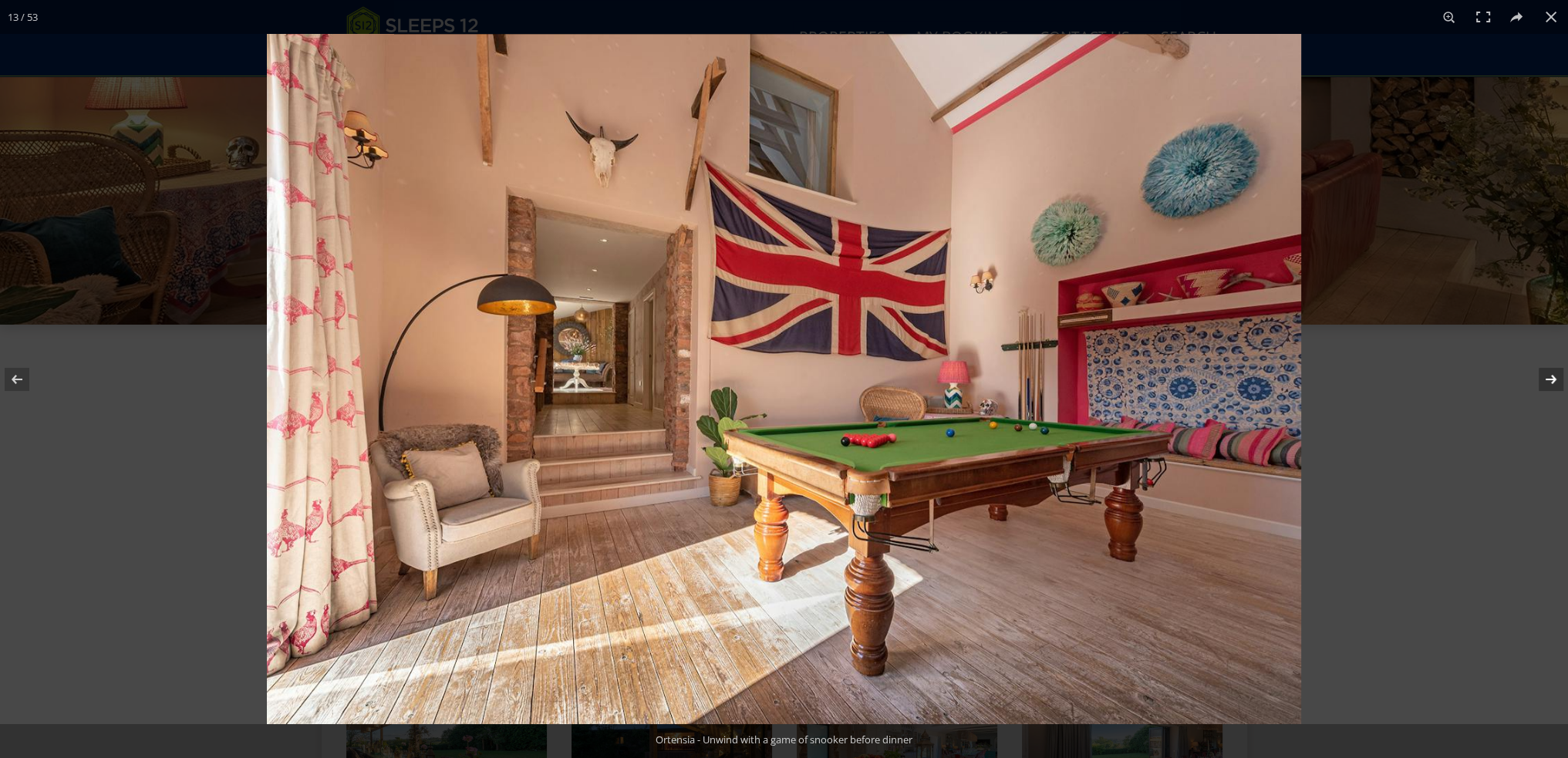
click at [1546, 380] on button at bounding box center [1541, 379] width 54 height 77
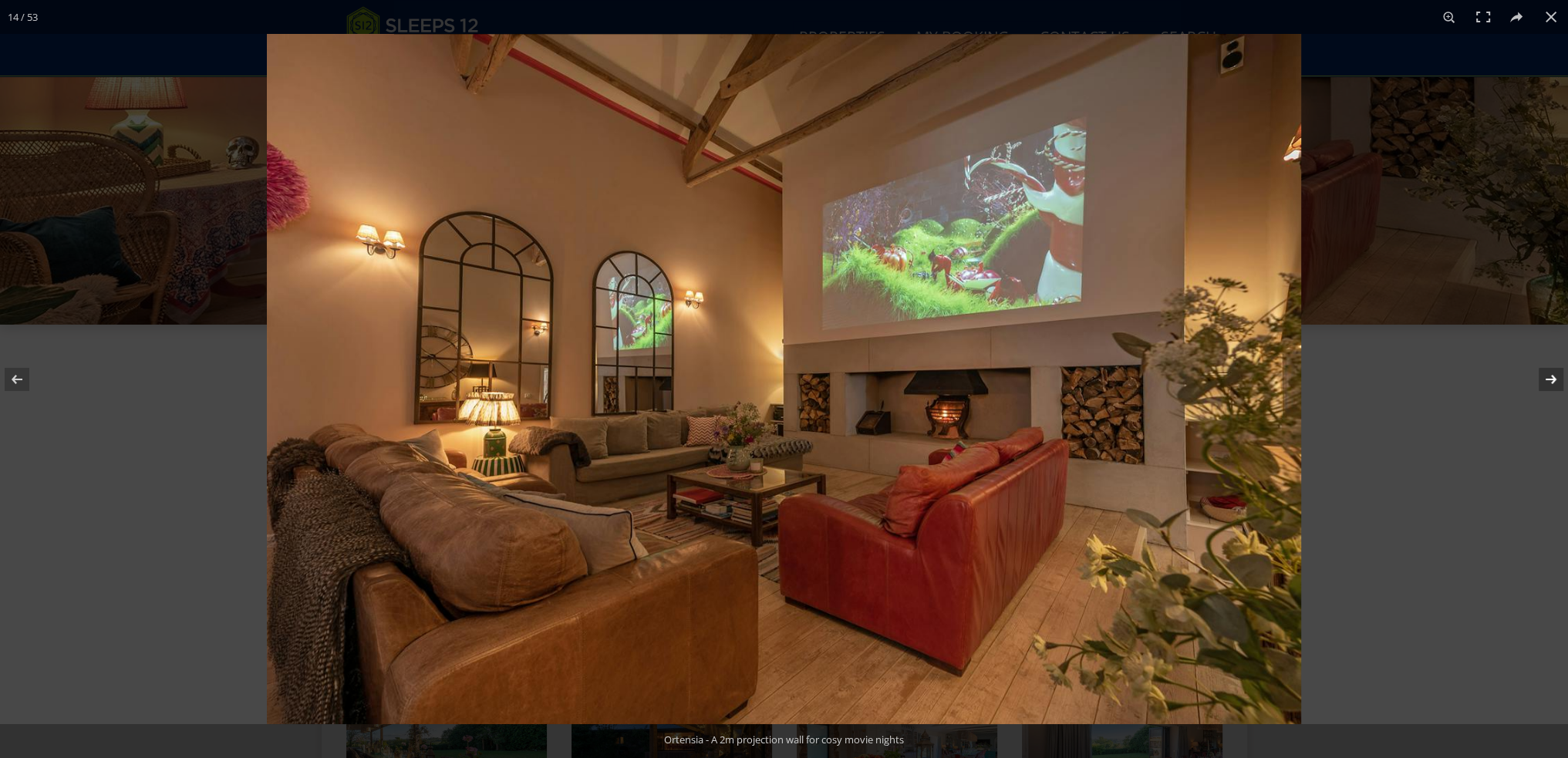
click at [1546, 380] on button at bounding box center [1541, 379] width 54 height 77
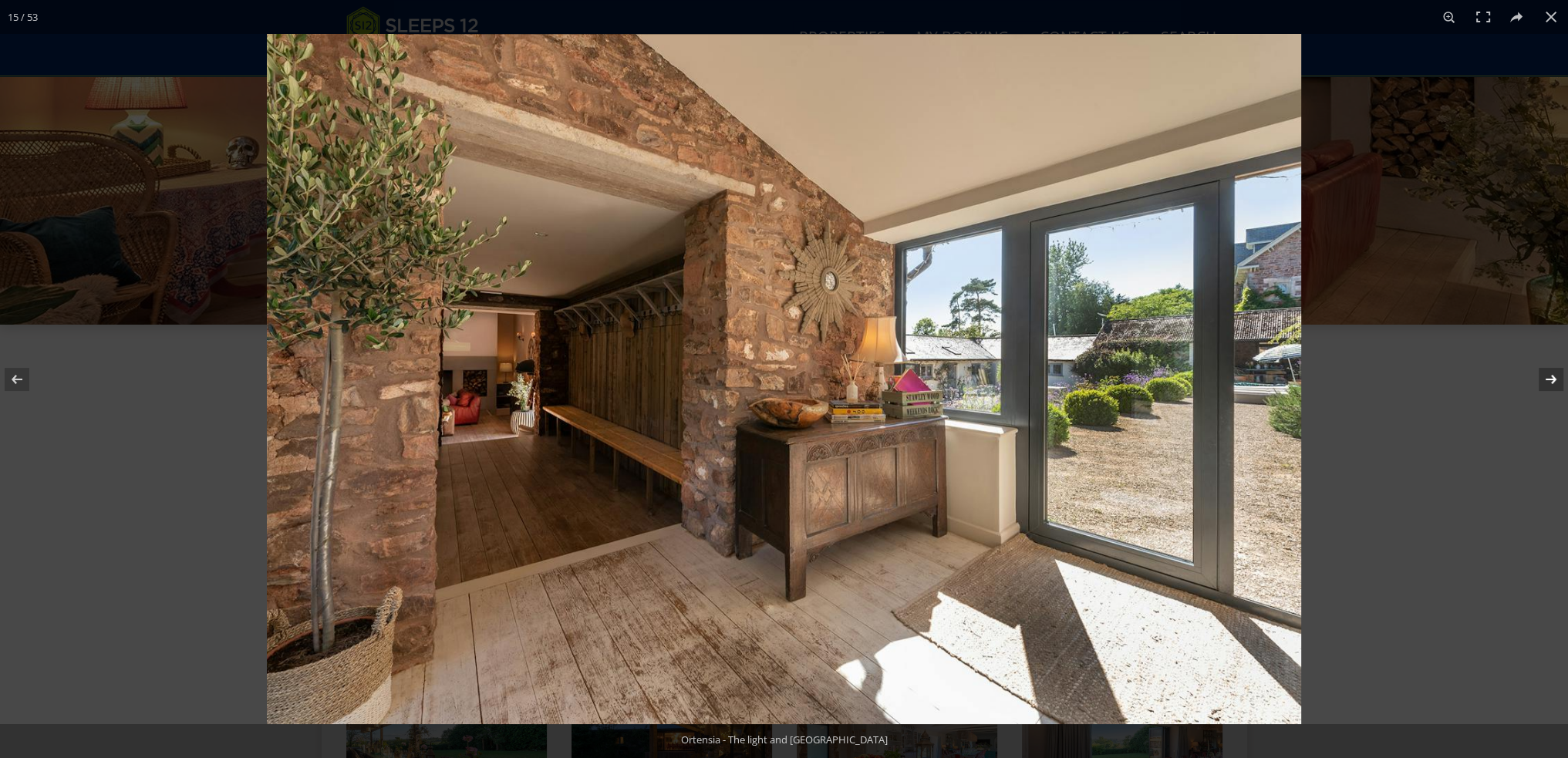
click at [1546, 380] on button at bounding box center [1541, 379] width 54 height 77
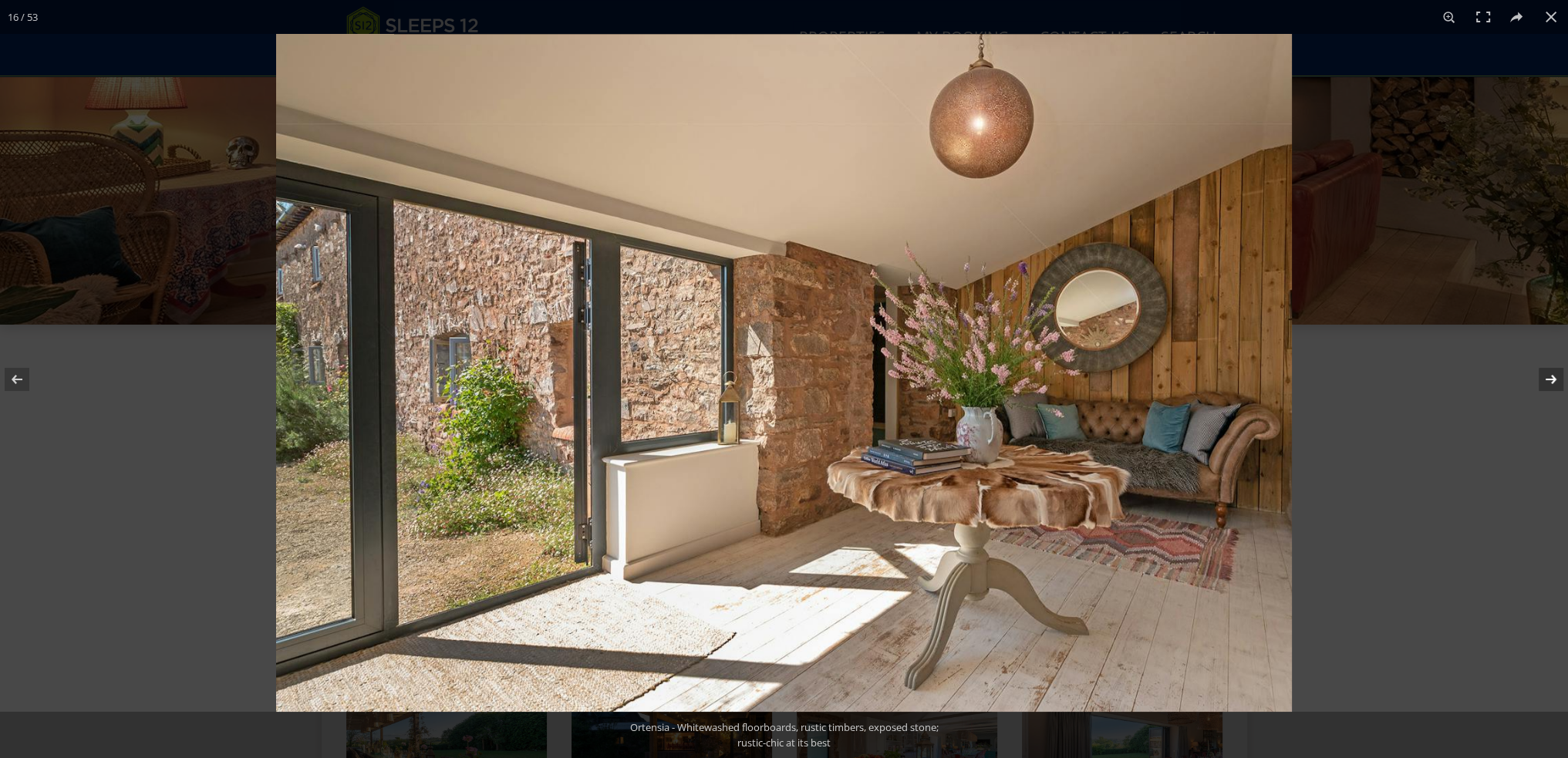
click at [1546, 380] on button at bounding box center [1541, 379] width 54 height 77
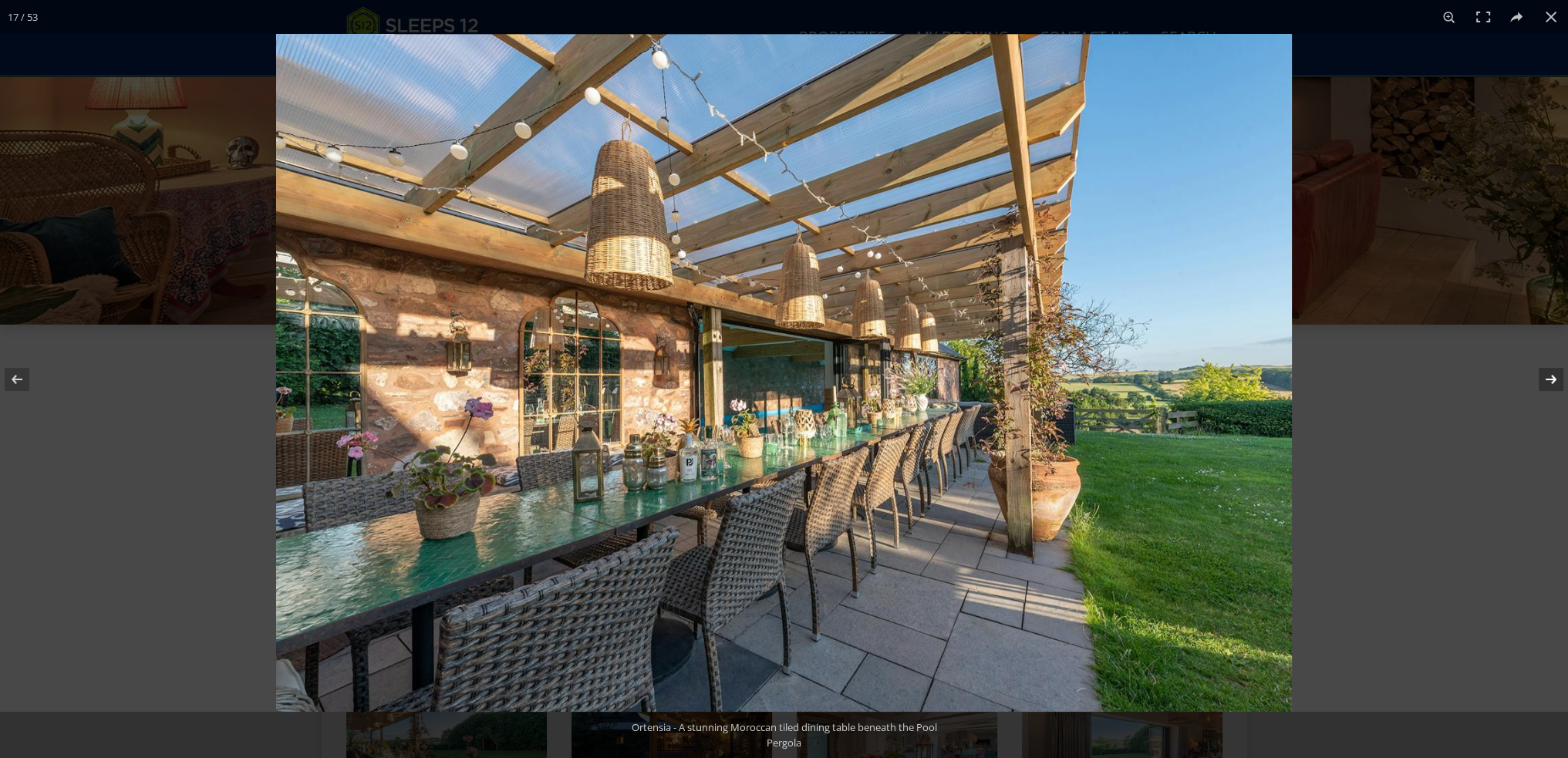
click at [1546, 380] on button at bounding box center [1541, 379] width 54 height 77
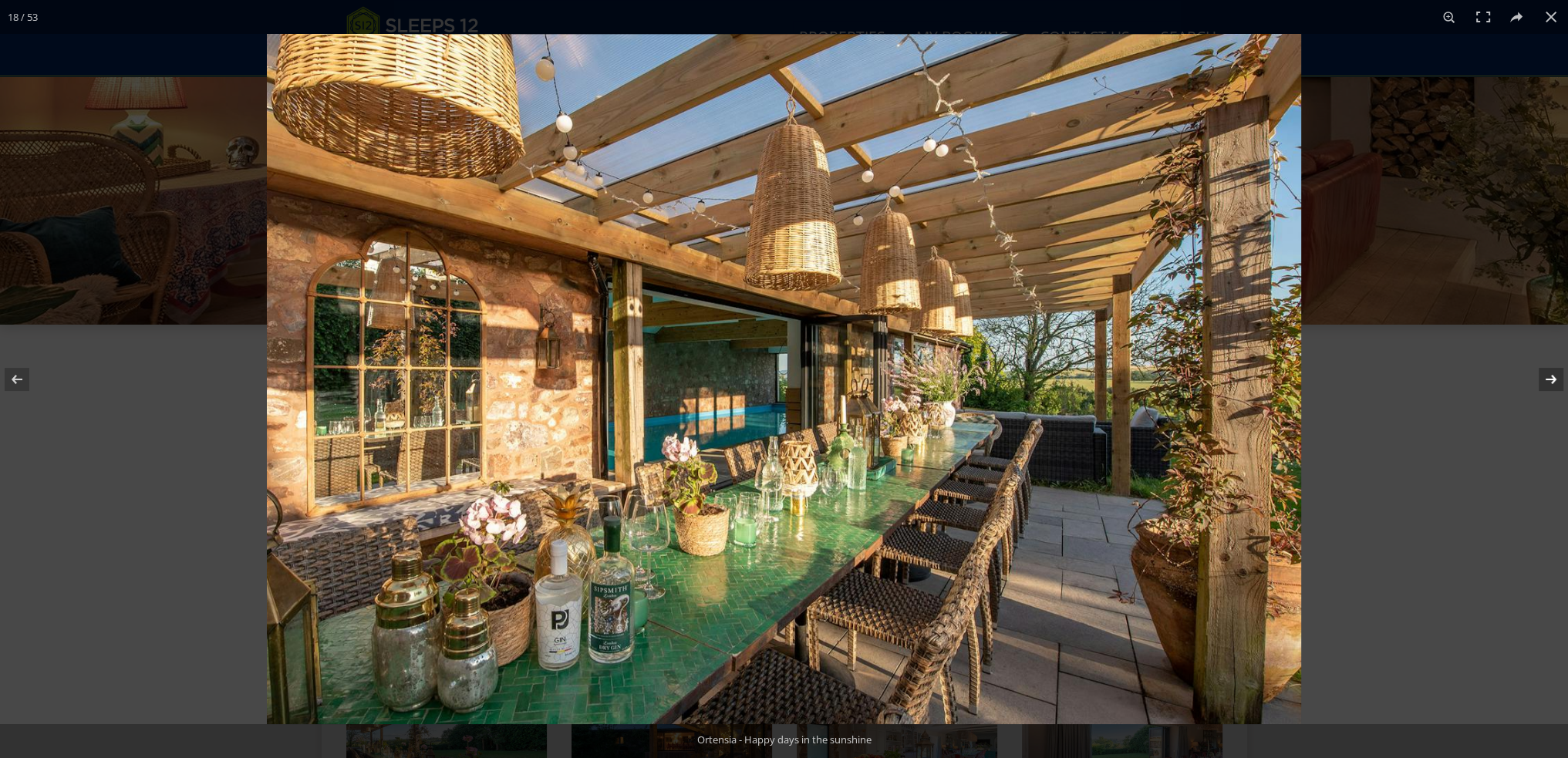
click at [1546, 380] on button at bounding box center [1541, 379] width 54 height 77
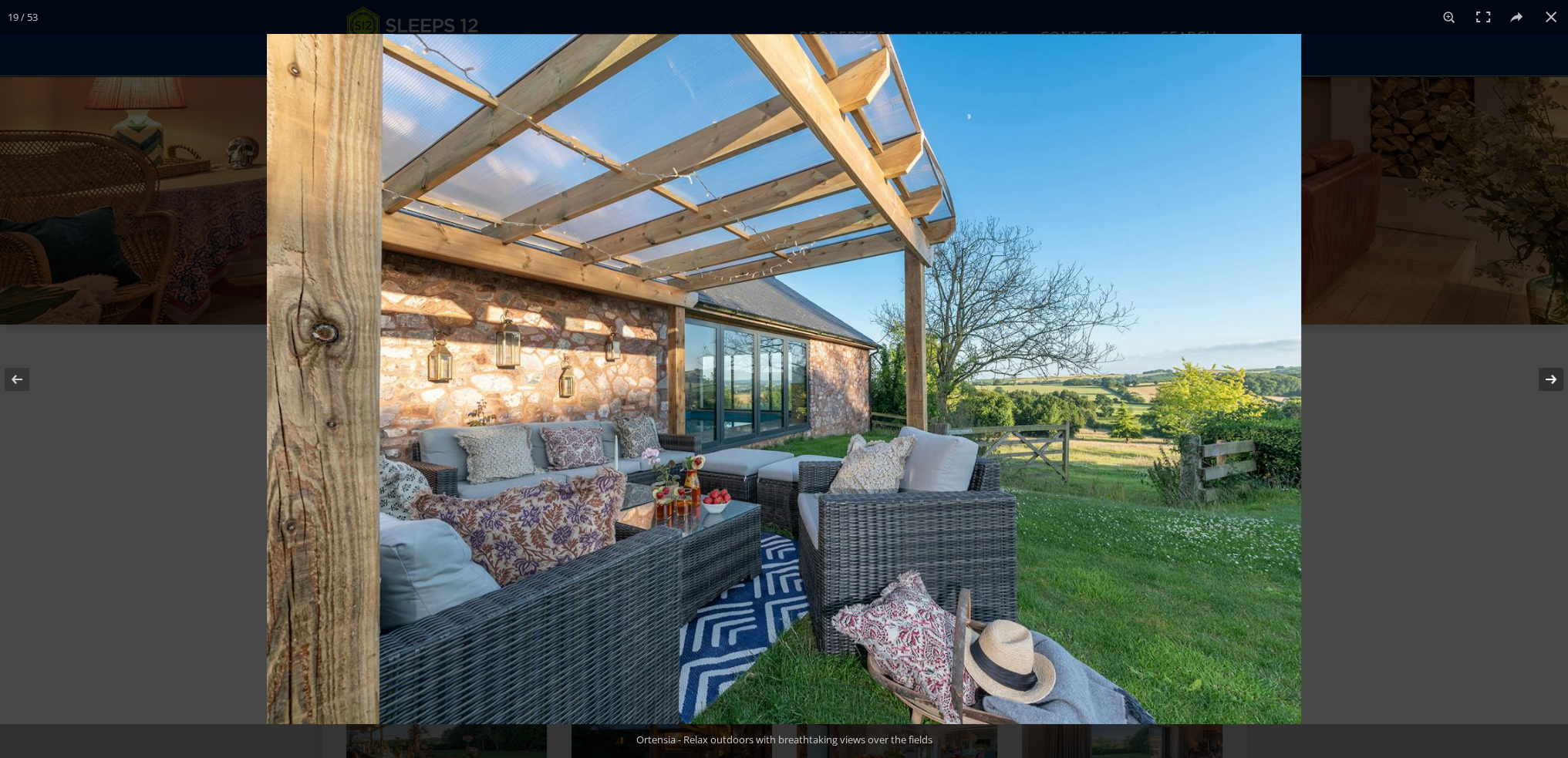
click at [1546, 380] on button at bounding box center [1541, 379] width 54 height 77
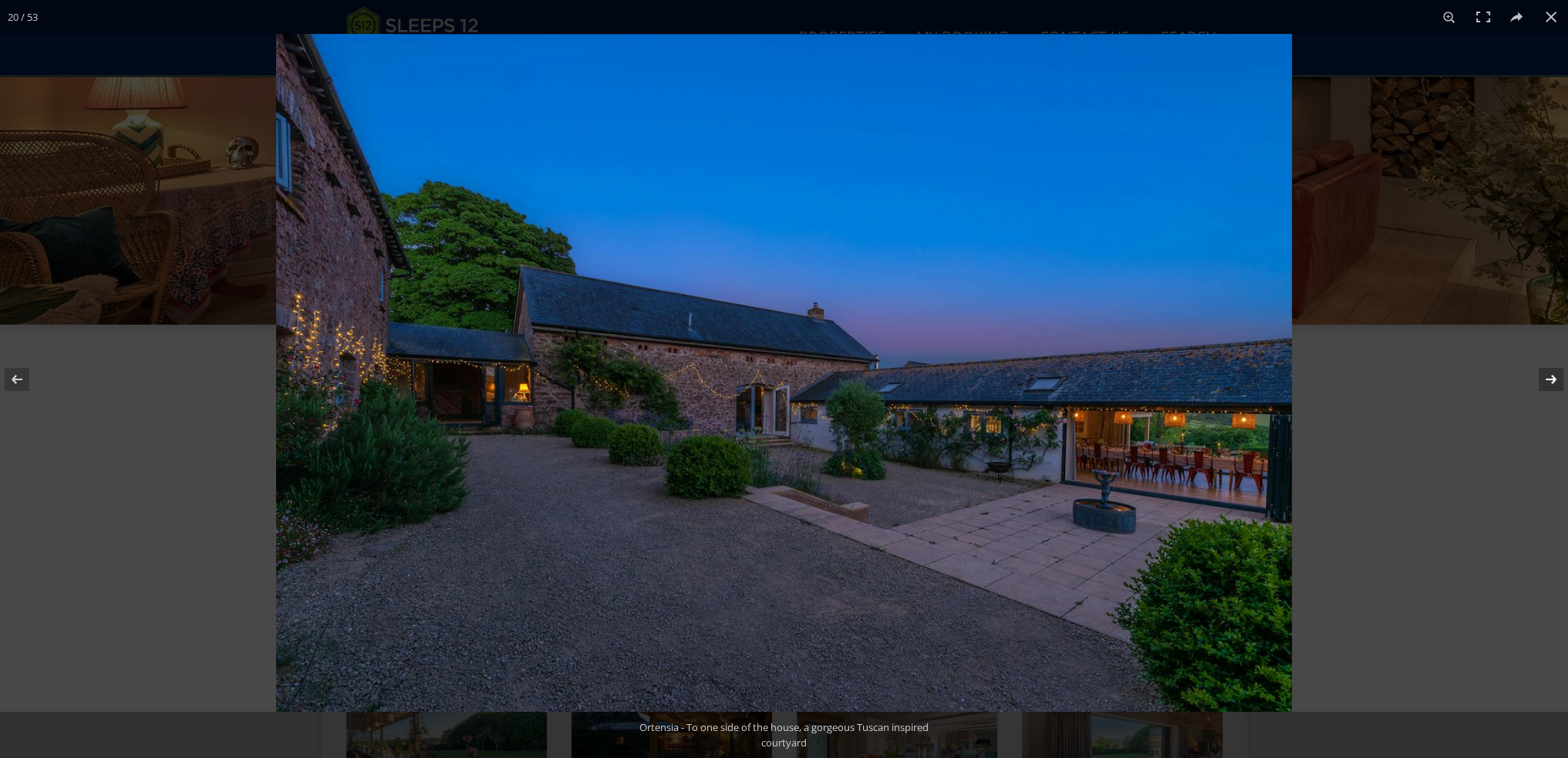
click at [1546, 380] on button at bounding box center [1541, 379] width 54 height 77
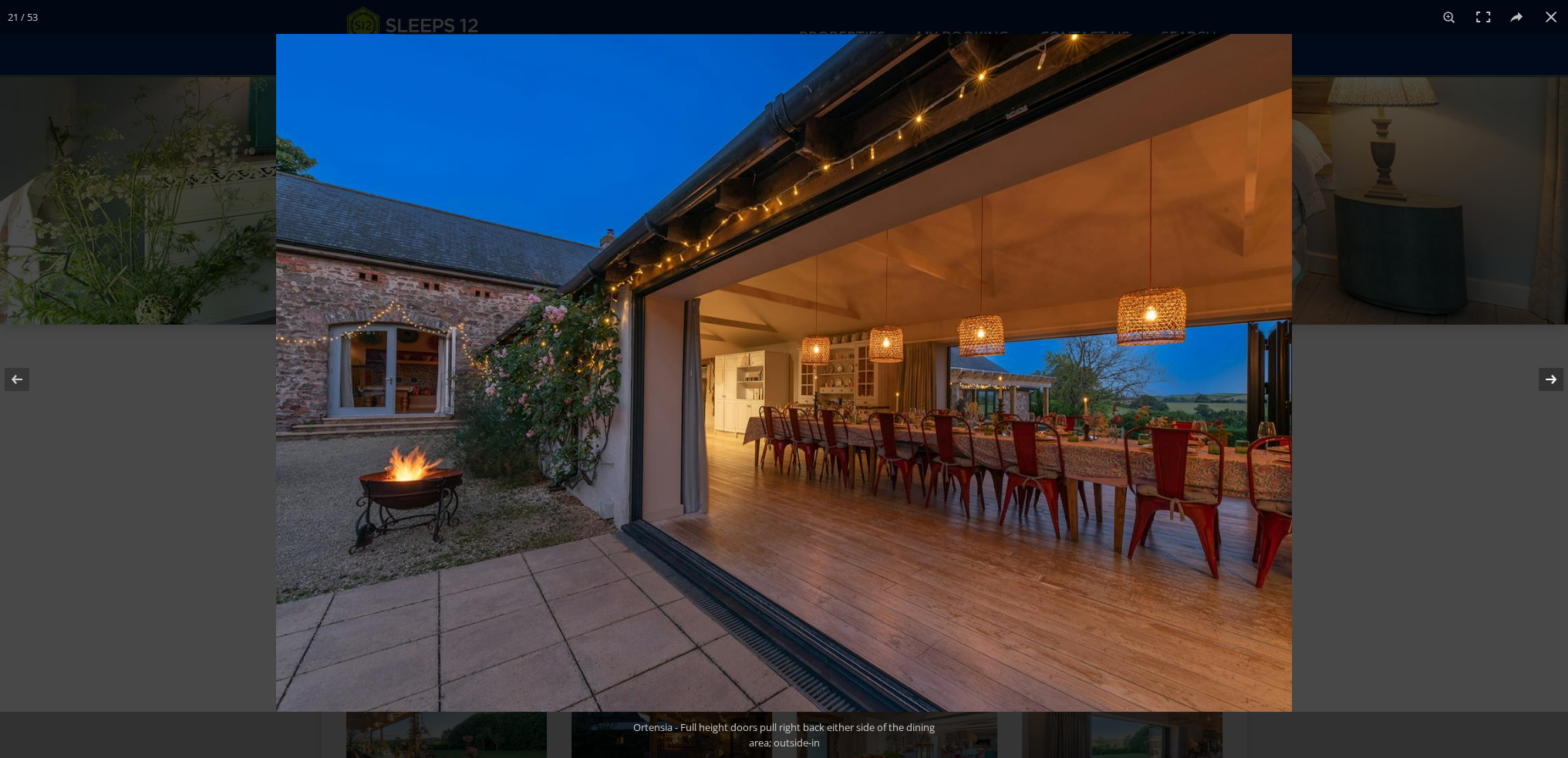
click at [1546, 380] on button at bounding box center [1541, 379] width 54 height 77
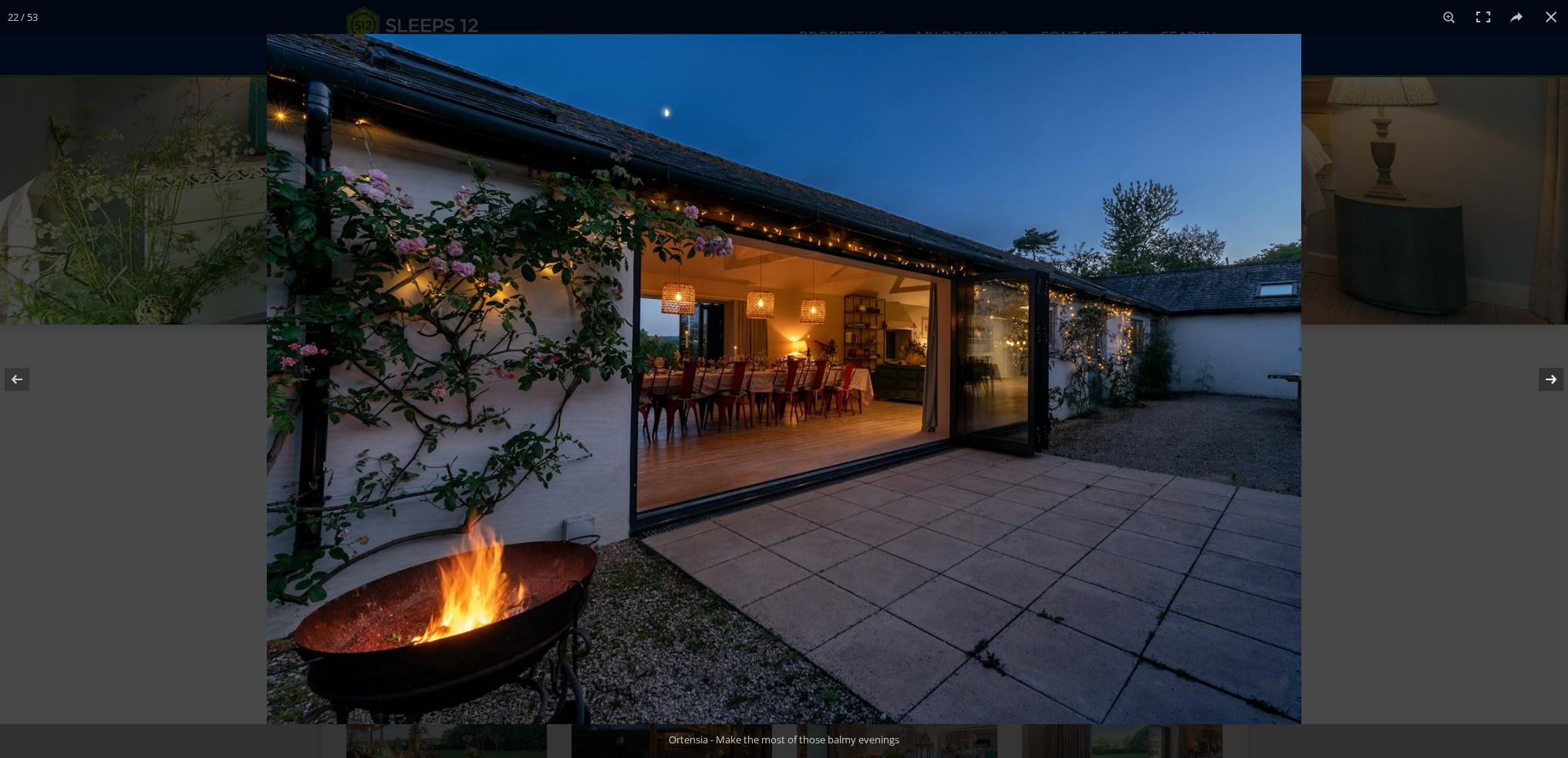
click at [1546, 380] on button at bounding box center [1541, 379] width 54 height 77
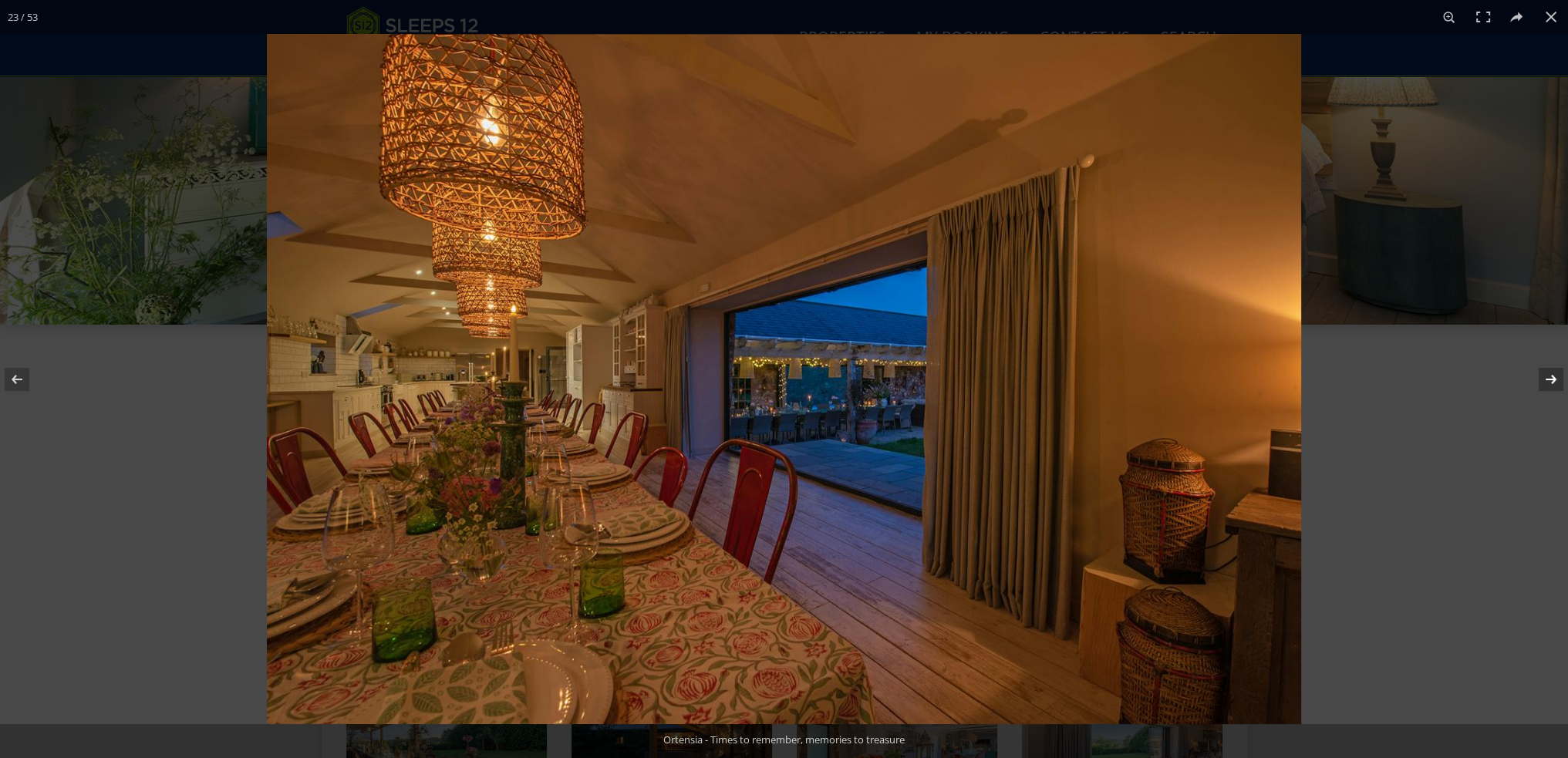
click at [1546, 380] on button at bounding box center [1541, 379] width 54 height 77
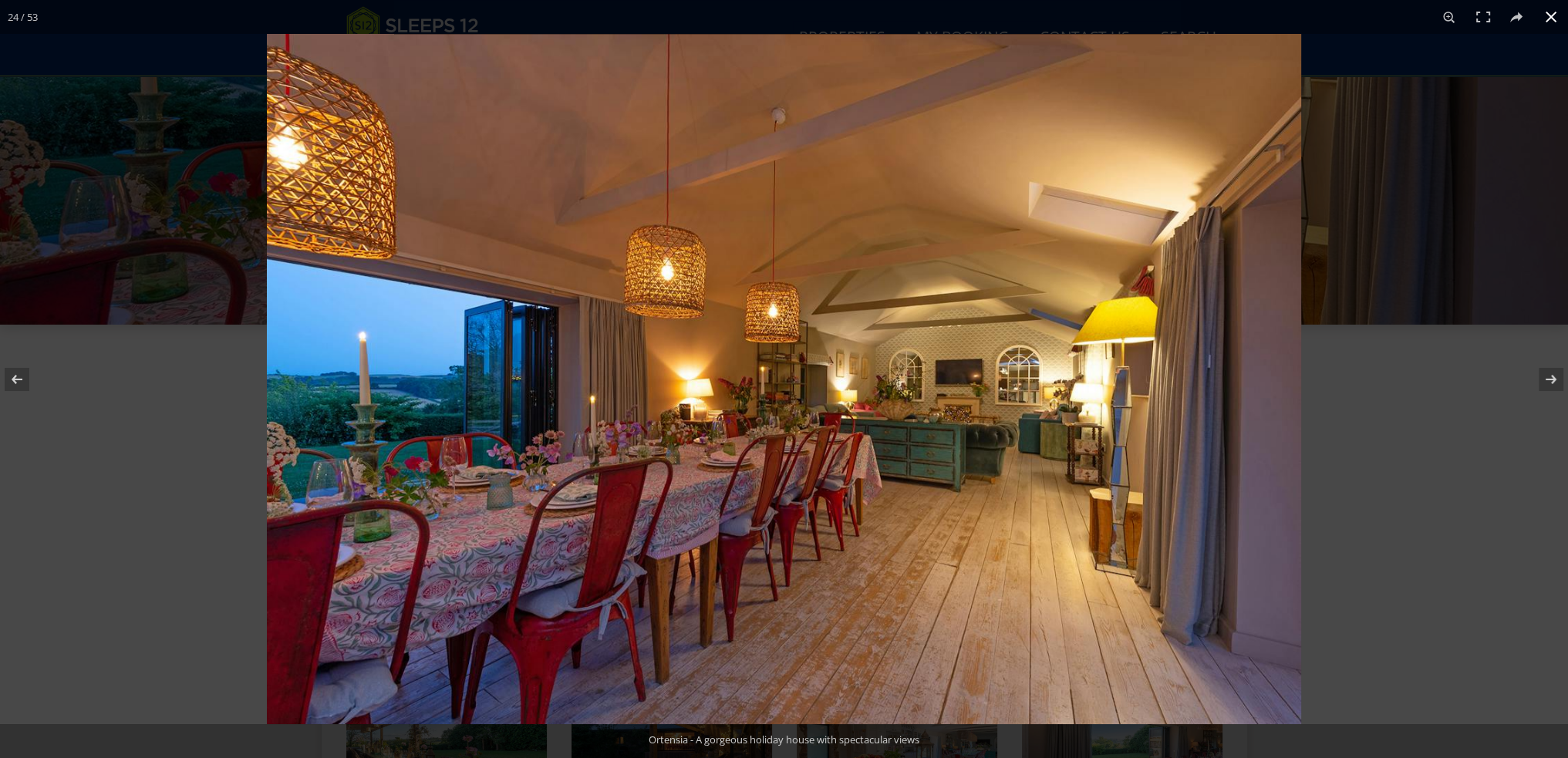
click at [1553, 13] on button at bounding box center [1551, 17] width 34 height 34
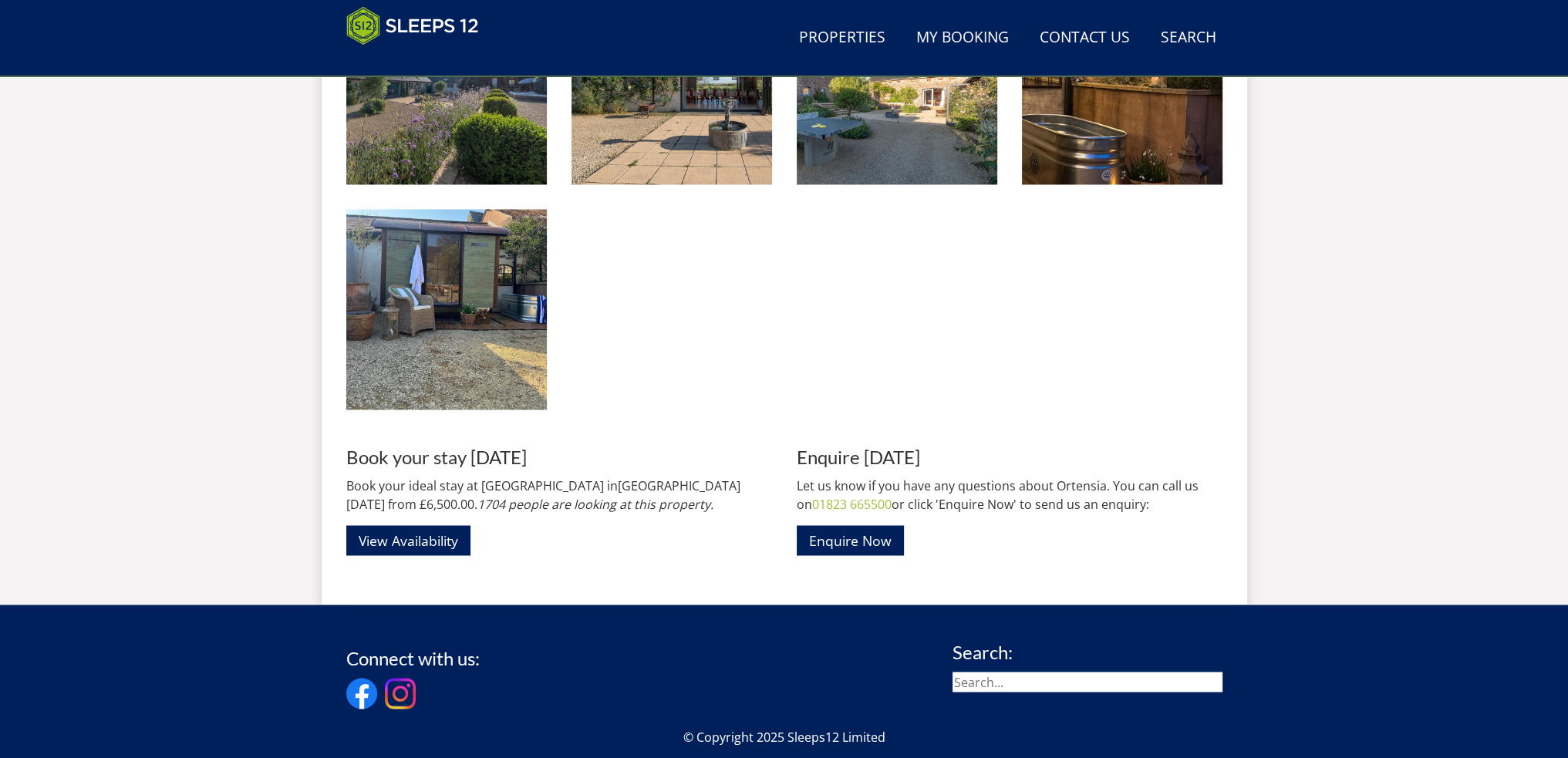
scroll to position [3583, 0]
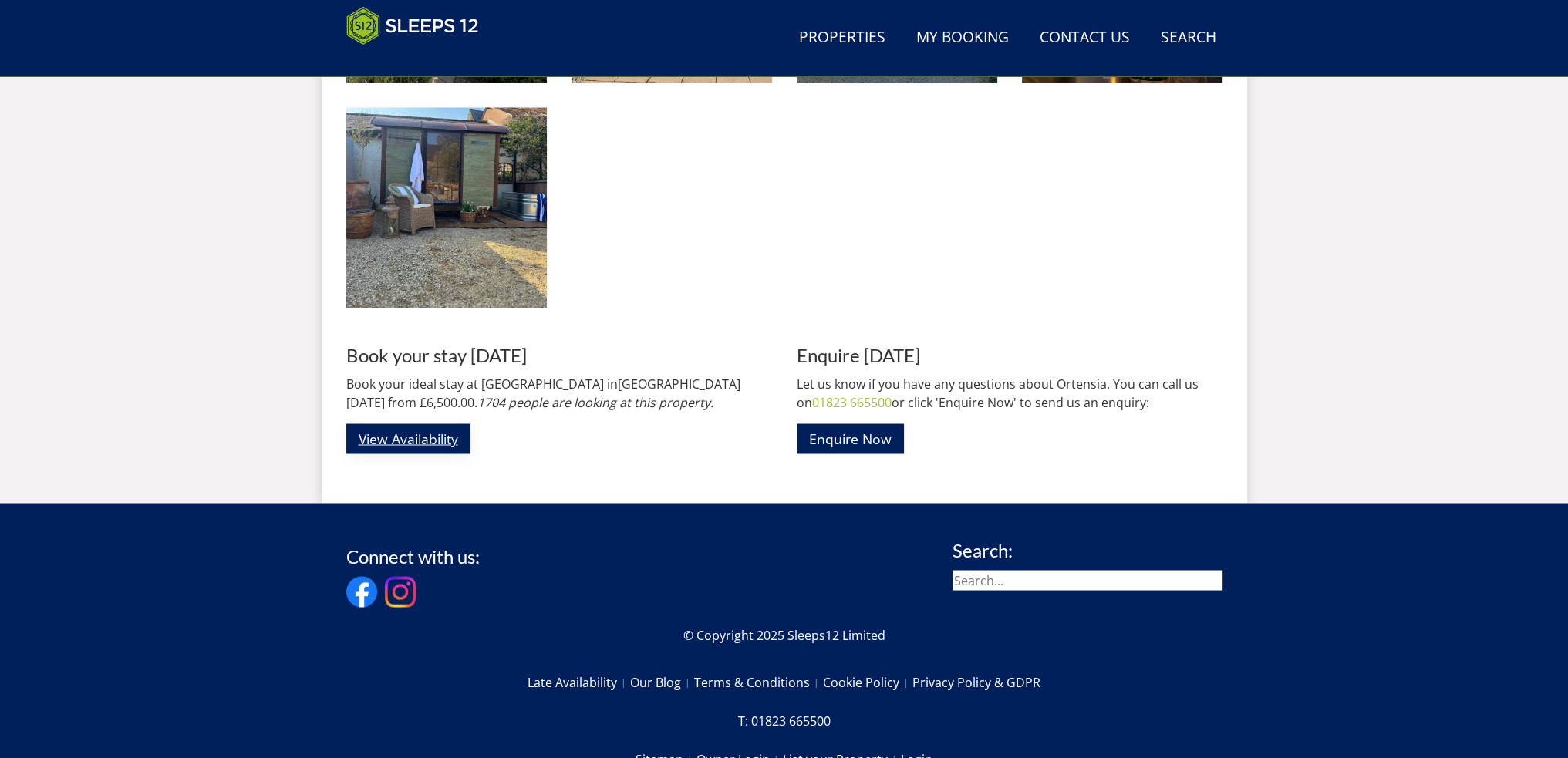
click at [411, 439] on link "View Availability" at bounding box center [409, 438] width 125 height 30
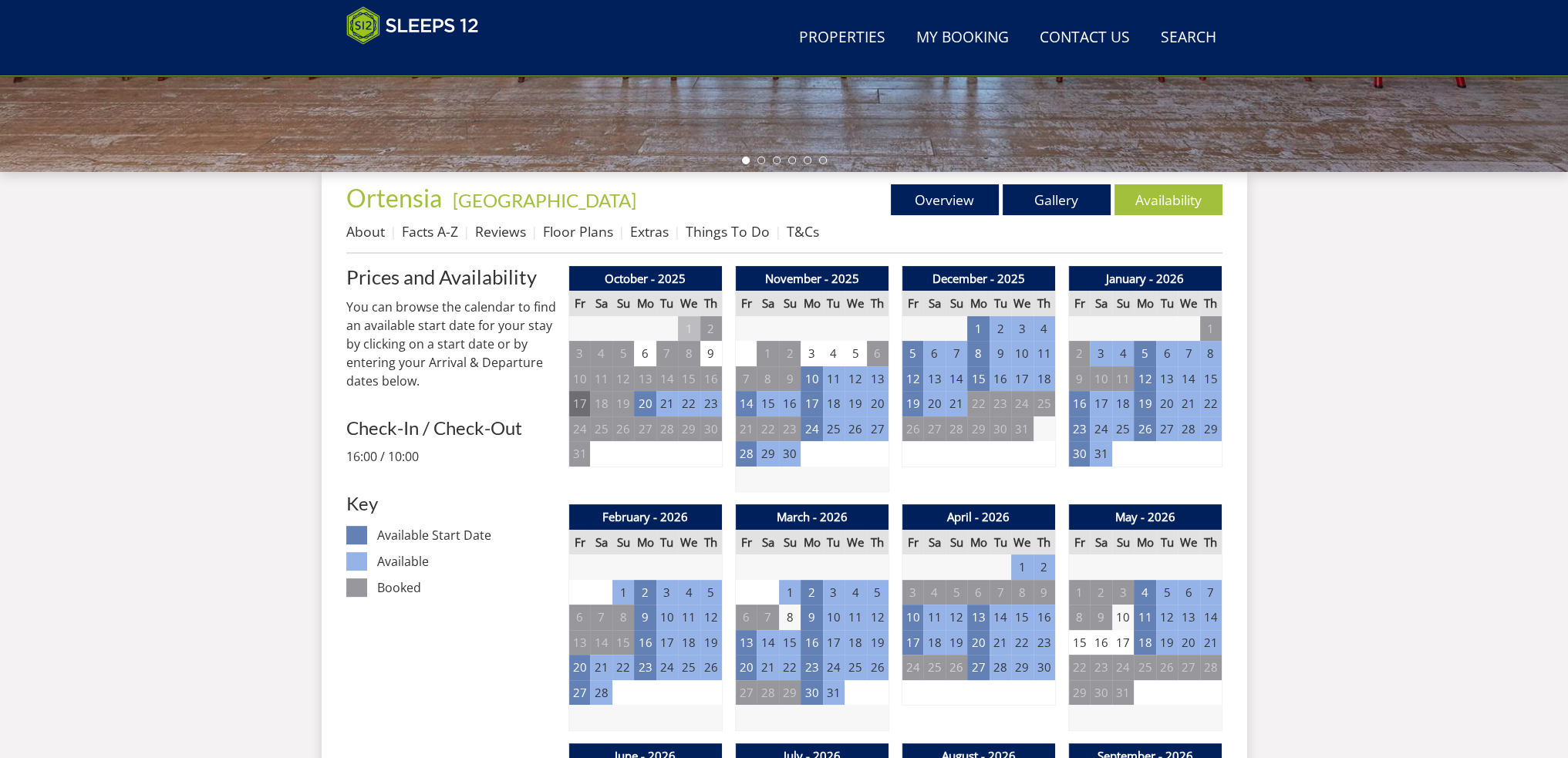
scroll to position [497, 0]
click at [645, 612] on td "9" at bounding box center [645, 616] width 22 height 26
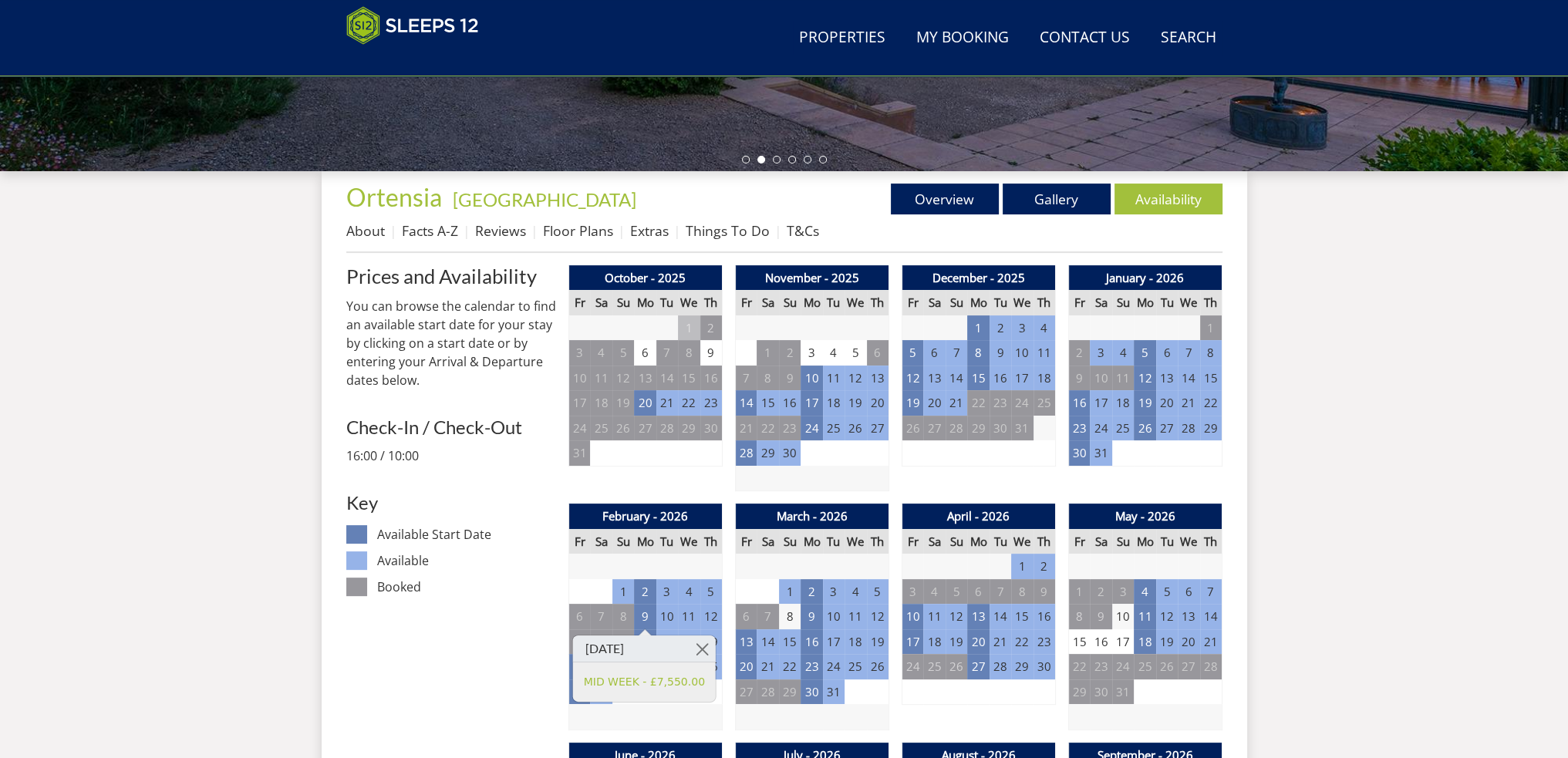
click at [670, 617] on td "10" at bounding box center [667, 616] width 22 height 26
drag, startPoint x: 649, startPoint y: 619, endPoint x: 719, endPoint y: 617, distance: 70.0
click at [719, 617] on tr "6 7 8 9 10 11 12" at bounding box center [645, 616] width 154 height 26
